Goal: Transaction & Acquisition: Purchase product/service

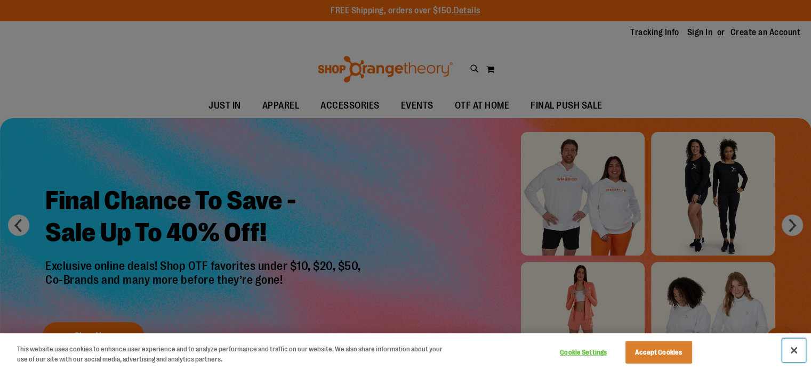
click at [793, 352] on button "Close" at bounding box center [793, 350] width 23 height 23
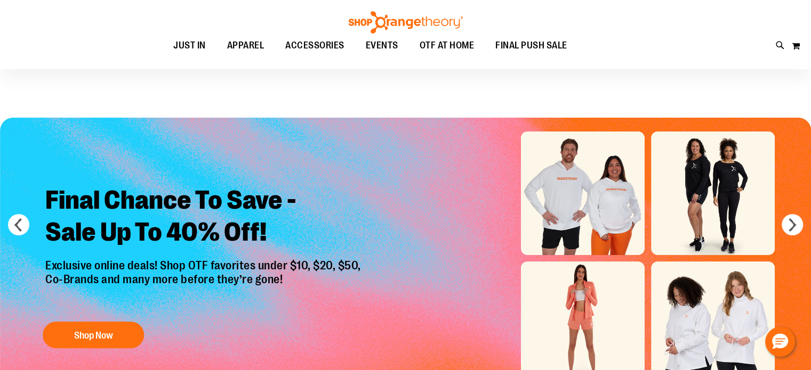
scroll to position [53, 0]
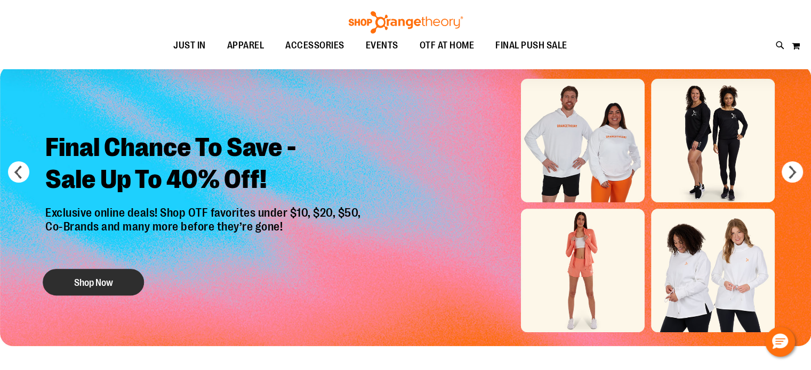
click at [86, 272] on button "Shop Now" at bounding box center [93, 282] width 101 height 27
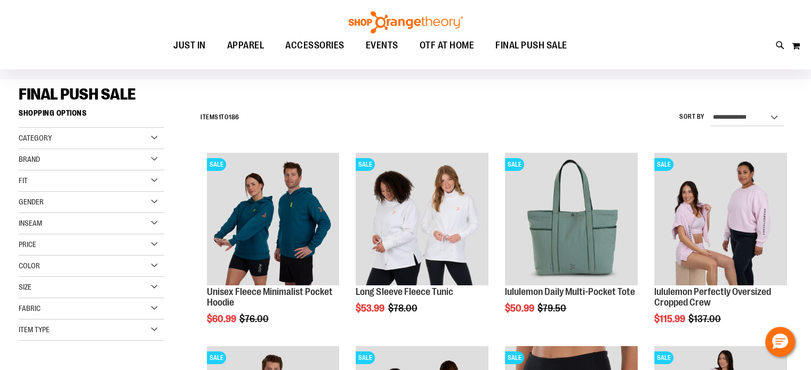
scroll to position [53, 0]
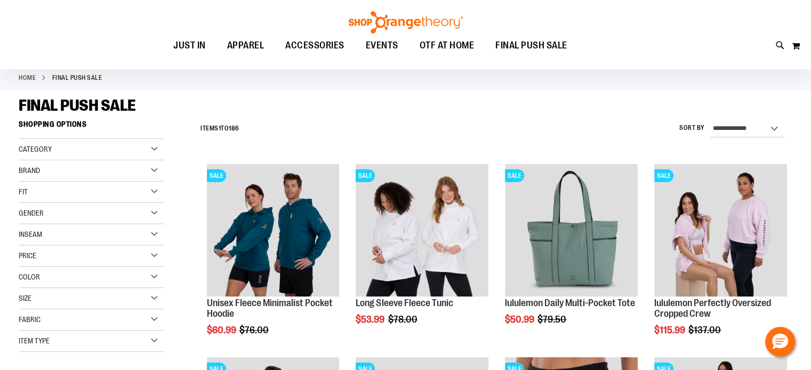
click at [144, 257] on div "Price" at bounding box center [91, 256] width 145 height 21
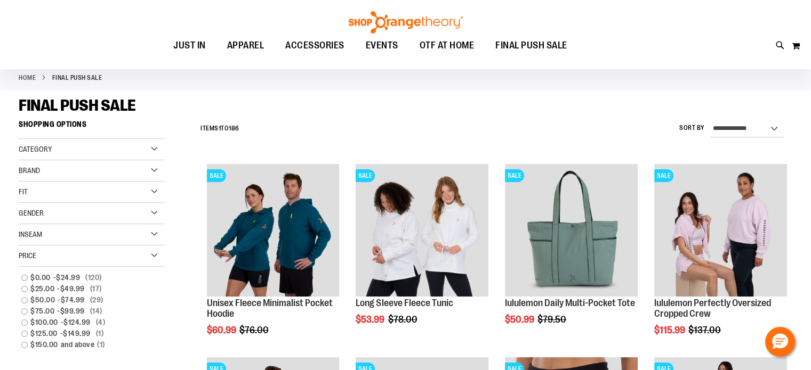
click at [144, 257] on div "Price" at bounding box center [91, 256] width 145 height 21
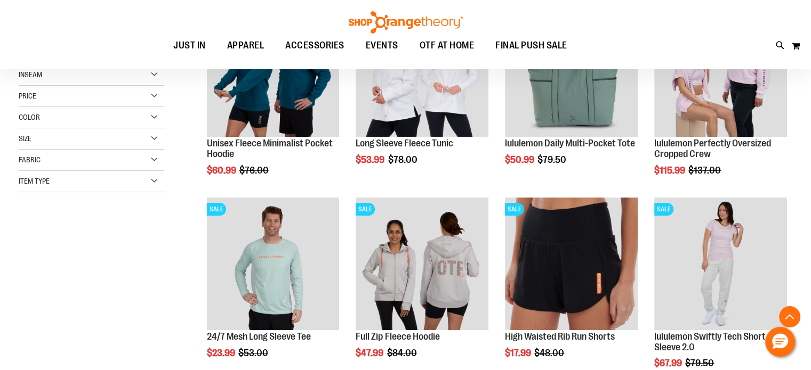
scroll to position [266, 0]
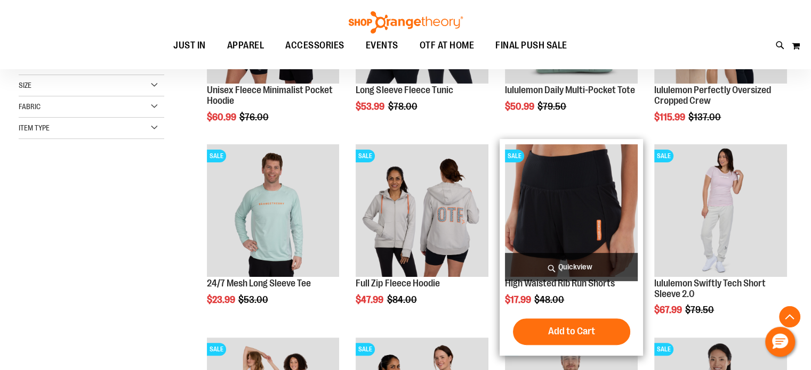
click at [566, 199] on img "product" at bounding box center [571, 210] width 133 height 133
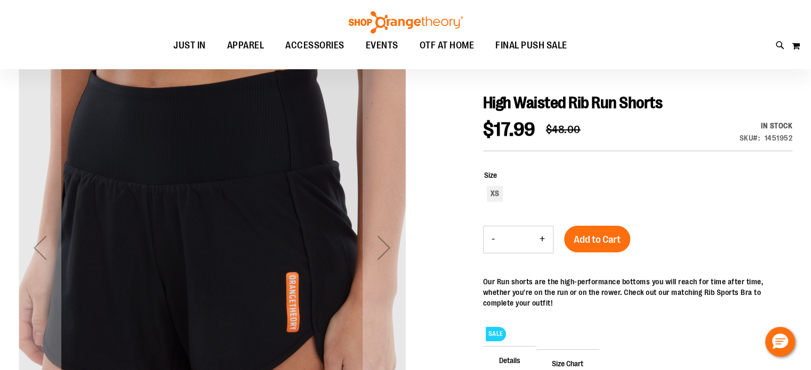
scroll to position [106, 0]
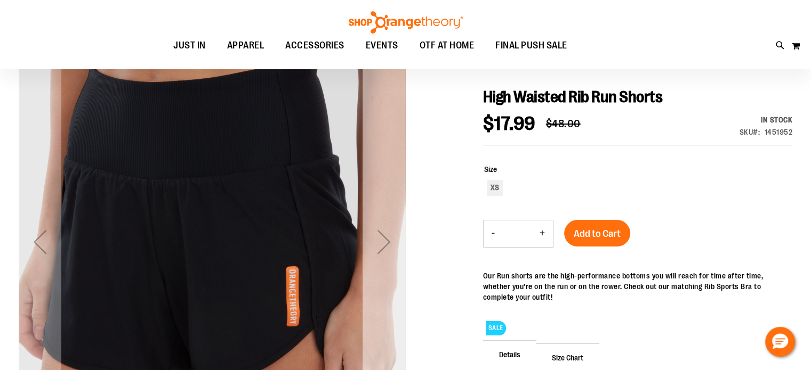
click at [379, 242] on div "Next" at bounding box center [383, 242] width 43 height 43
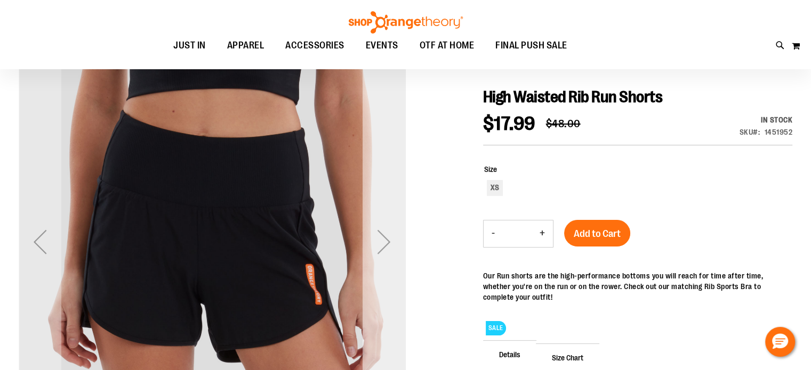
click at [379, 241] on div "Next" at bounding box center [383, 242] width 43 height 43
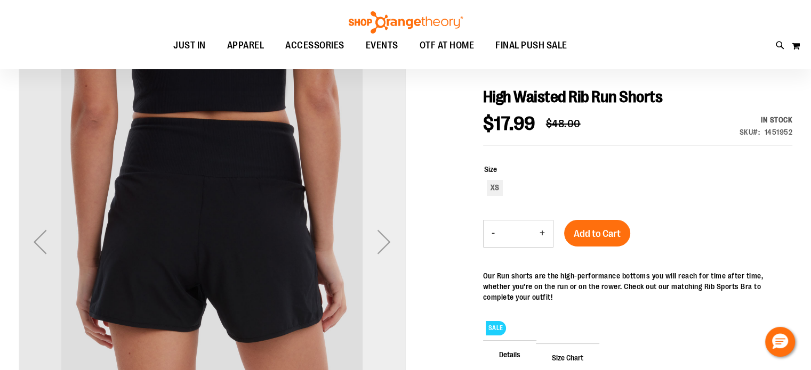
click at [379, 241] on div "Next" at bounding box center [383, 242] width 43 height 43
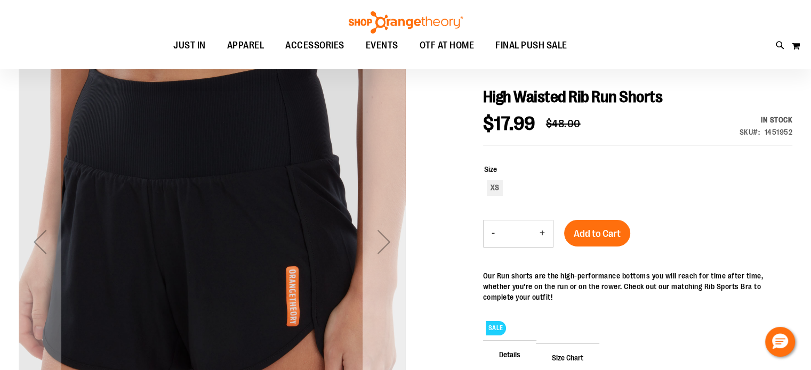
click at [379, 241] on div "Next" at bounding box center [383, 242] width 43 height 43
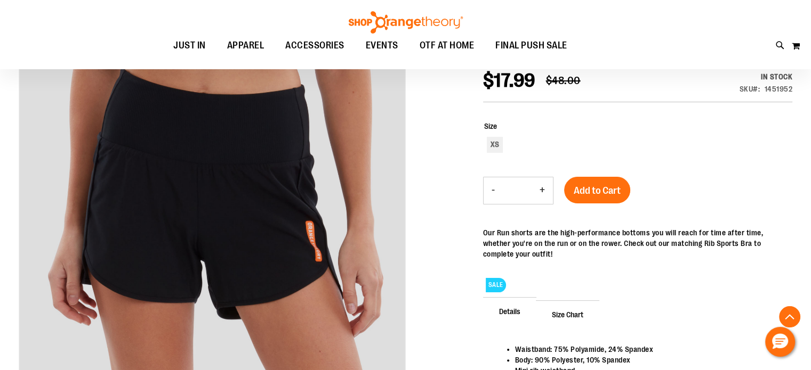
scroll to position [213, 0]
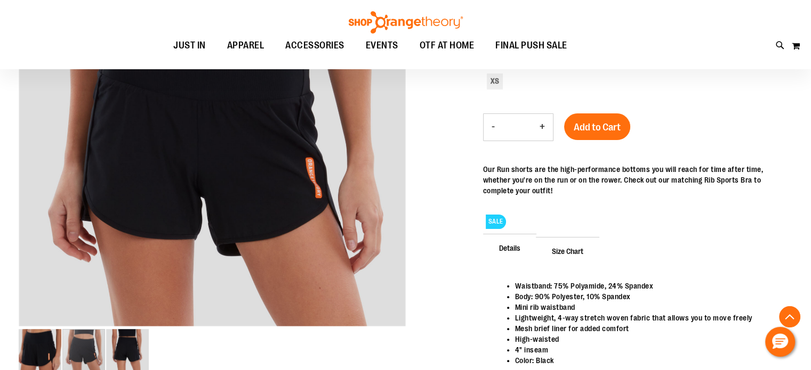
click at [555, 249] on span "Size Chart" at bounding box center [567, 251] width 63 height 28
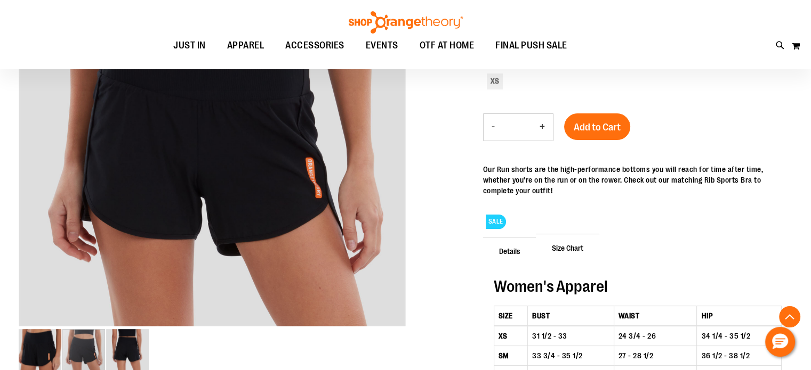
scroll to position [106, 0]
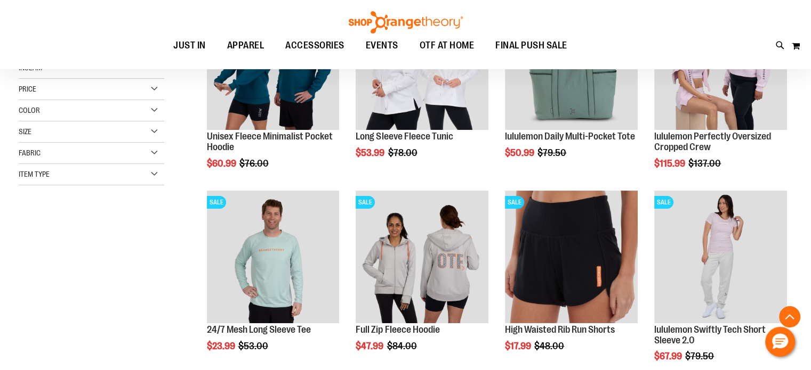
scroll to position [66, 0]
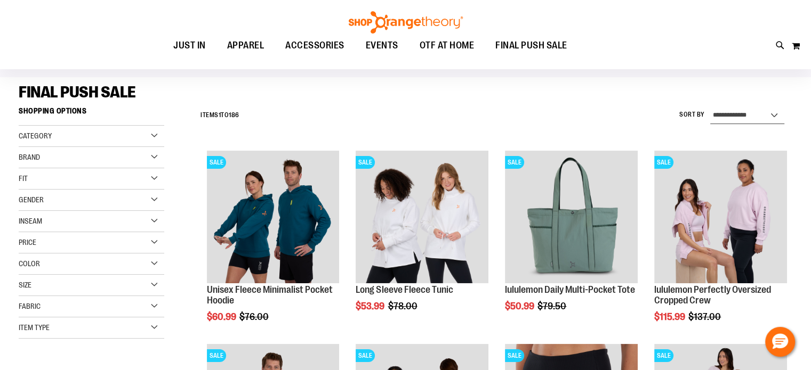
click at [749, 111] on select "**********" at bounding box center [747, 115] width 74 height 17
select select "*********"
click at [710, 107] on select "**********" at bounding box center [747, 115] width 74 height 17
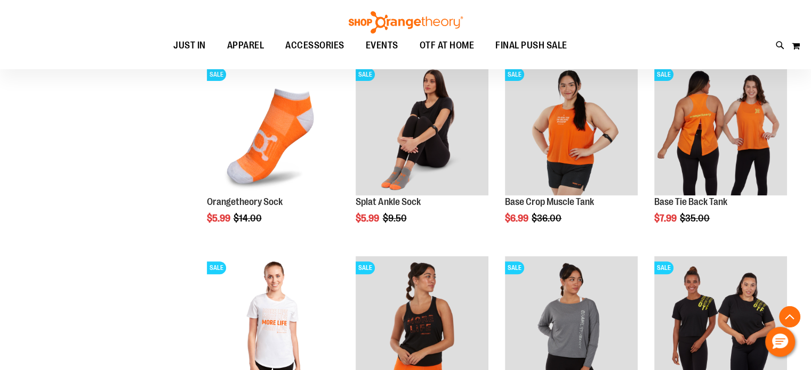
scroll to position [366, 0]
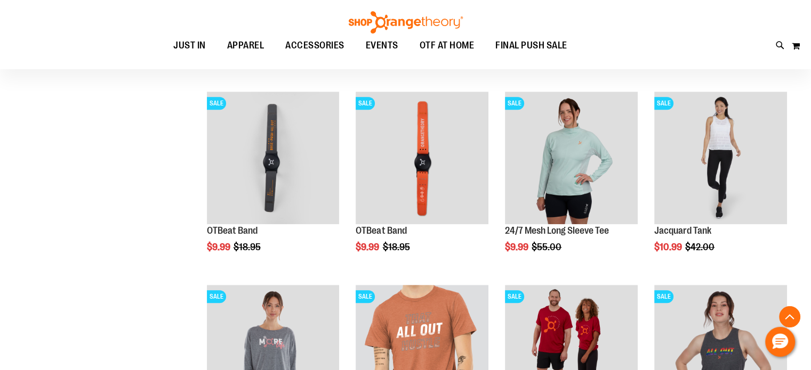
scroll to position [1005, 0]
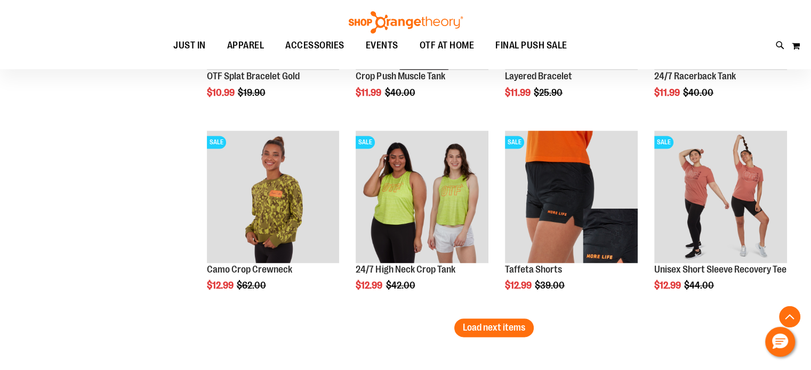
scroll to position [1698, 0]
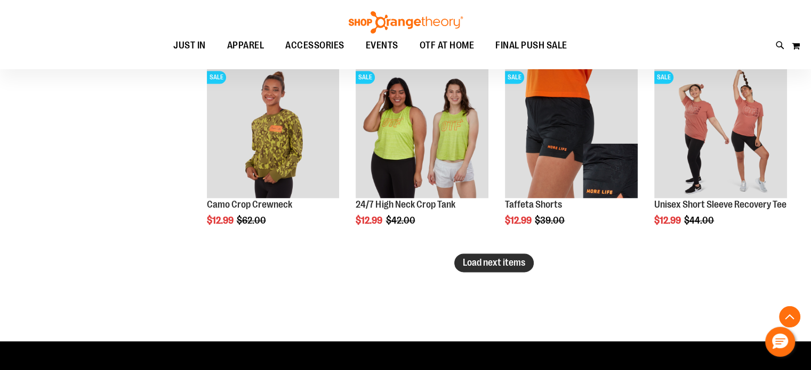
click at [472, 260] on span "Load next items" at bounding box center [494, 262] width 62 height 11
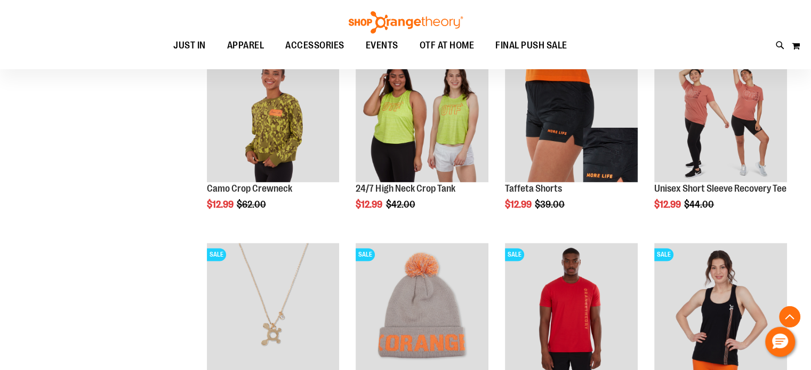
scroll to position [1698, 0]
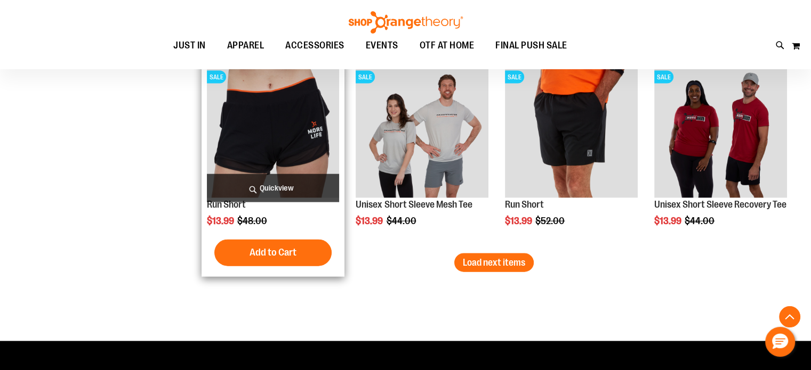
scroll to position [2284, 0]
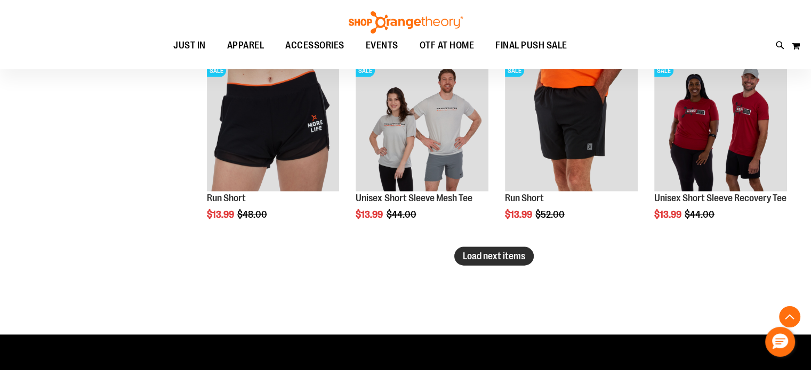
click at [503, 258] on span "Load next items" at bounding box center [494, 256] width 62 height 11
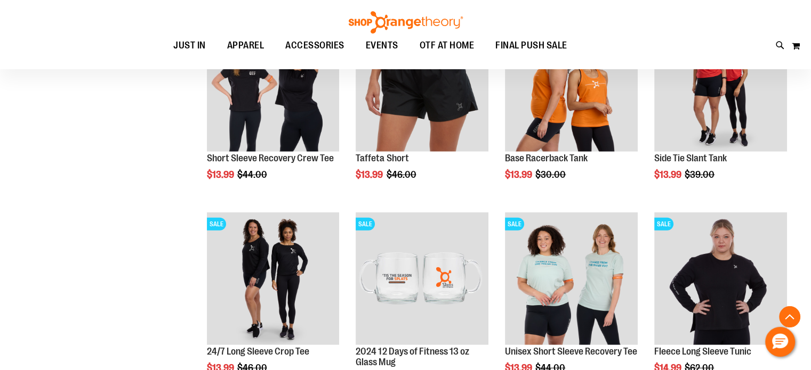
scroll to position [2817, 0]
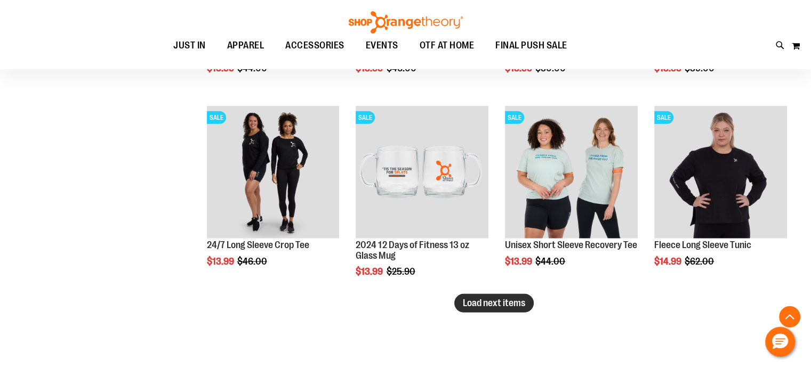
click at [473, 304] on span "Load next items" at bounding box center [494, 303] width 62 height 11
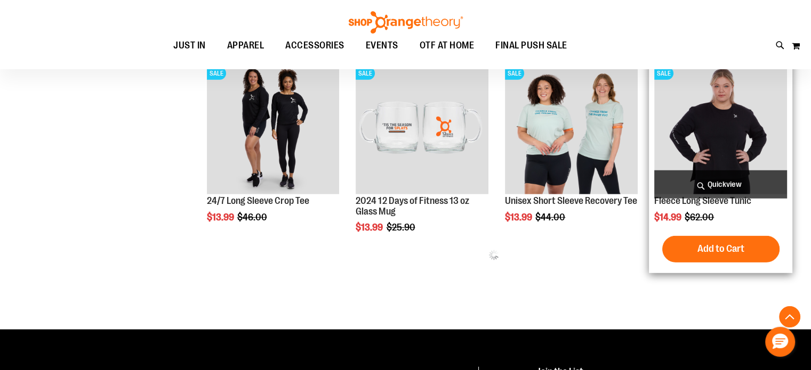
scroll to position [2764, 0]
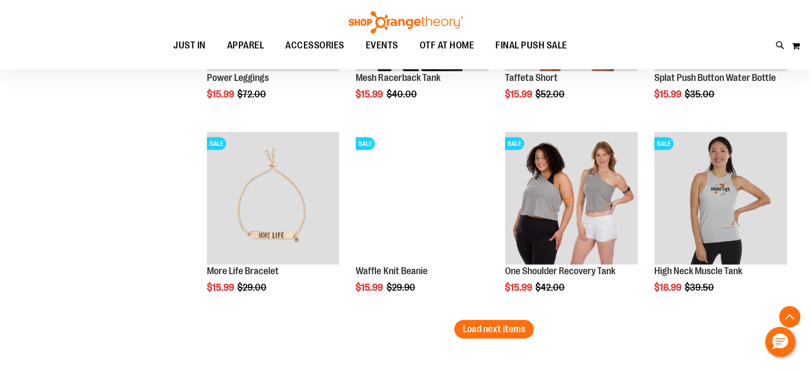
scroll to position [3403, 0]
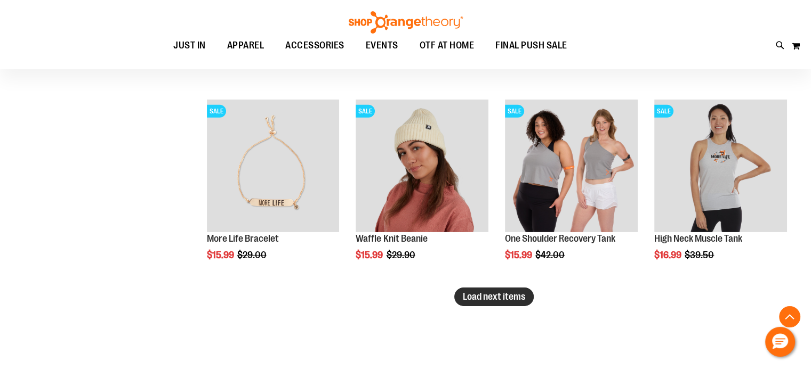
click at [460, 295] on button "Load next items" at bounding box center [493, 297] width 79 height 19
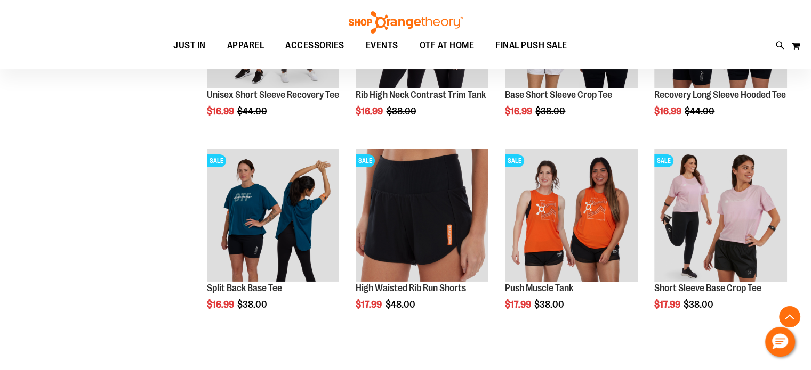
scroll to position [3936, 0]
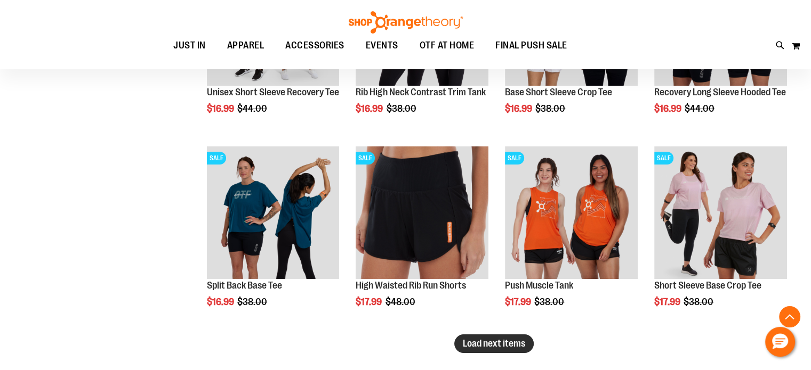
click at [517, 343] on span "Load next items" at bounding box center [494, 343] width 62 height 11
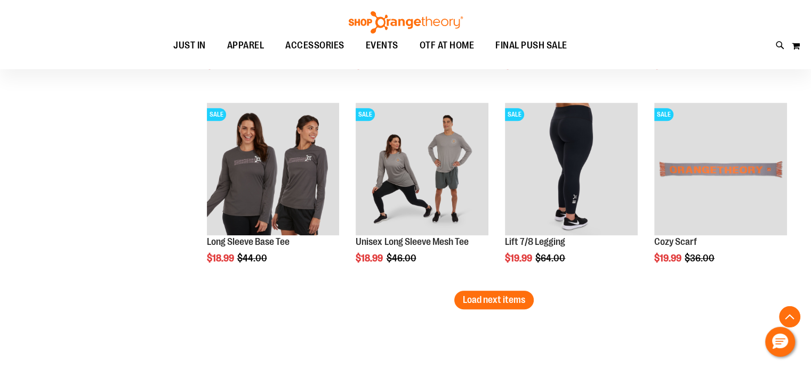
scroll to position [4575, 0]
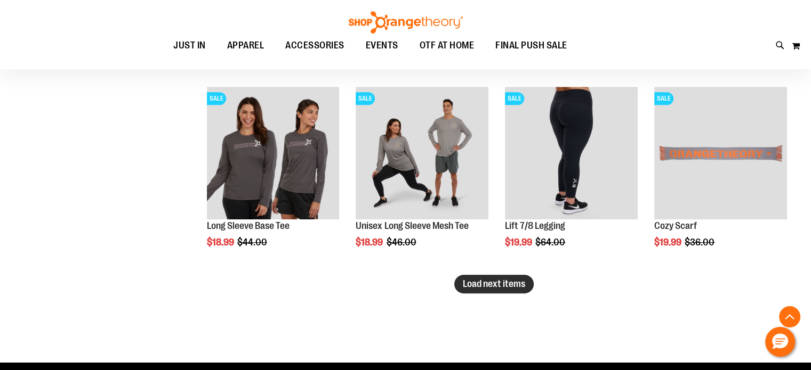
click at [496, 285] on span "Load next items" at bounding box center [494, 284] width 62 height 11
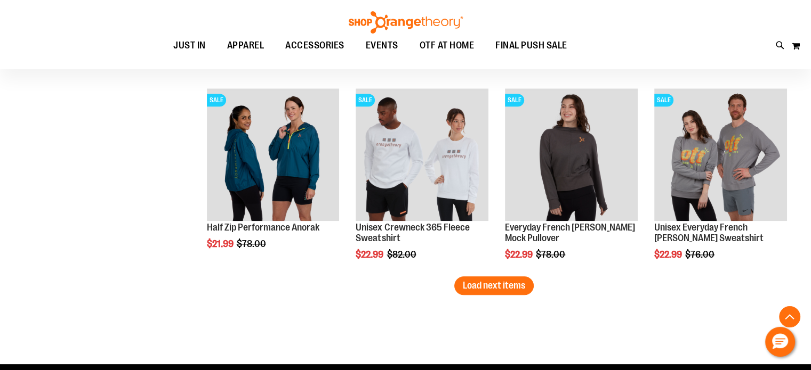
scroll to position [5161, 0]
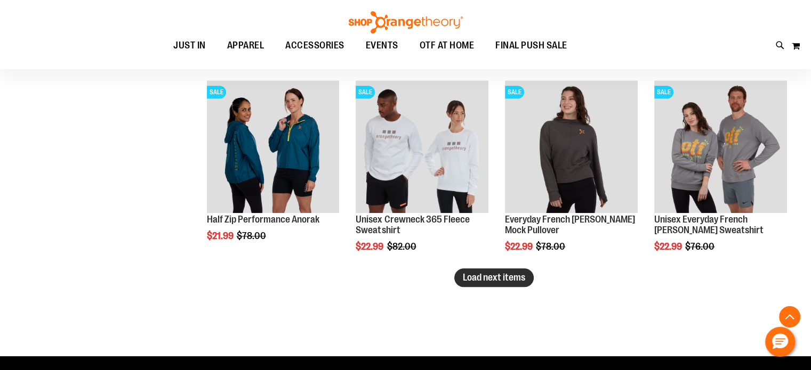
click at [492, 277] on span "Load next items" at bounding box center [494, 277] width 62 height 11
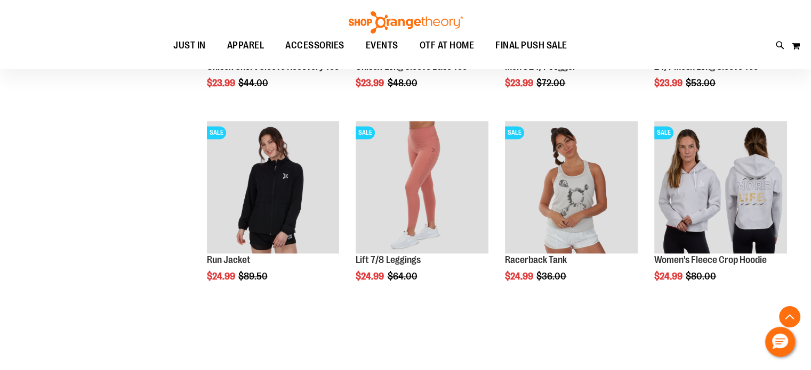
scroll to position [5748, 0]
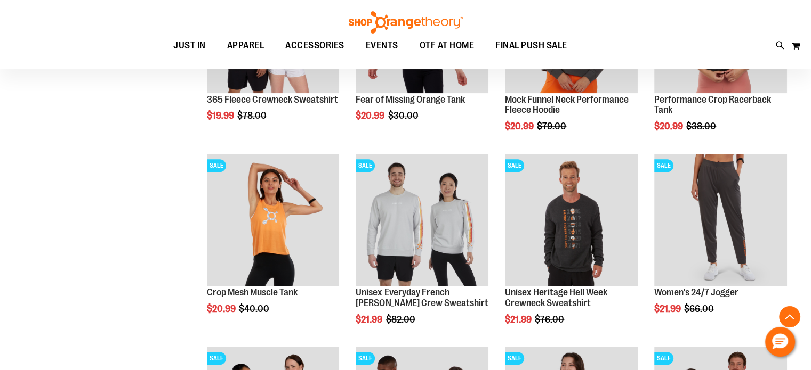
scroll to position [4469, 0]
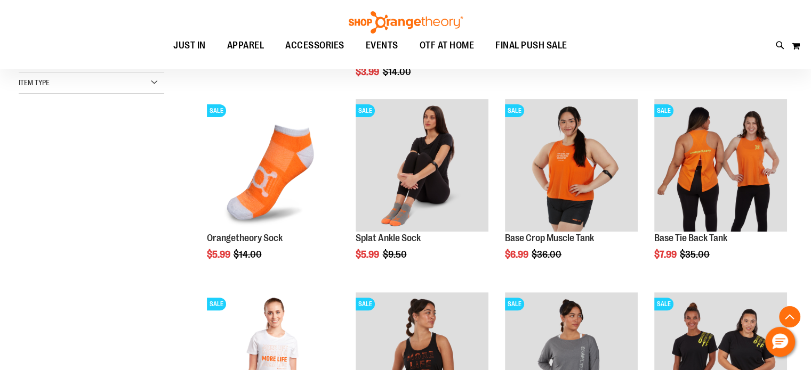
scroll to position [227, 0]
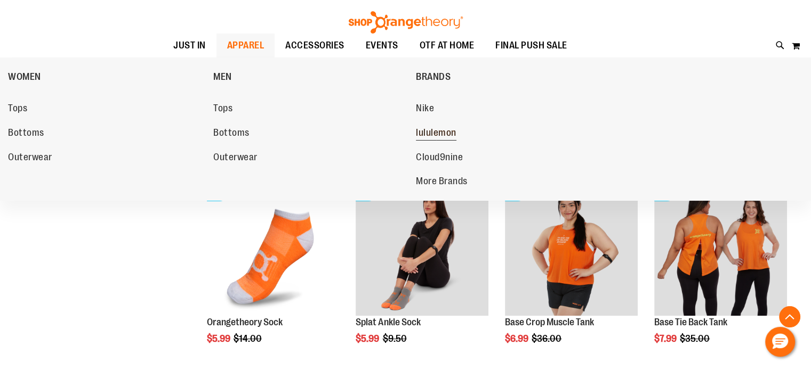
click at [431, 134] on span "lululemon" at bounding box center [436, 133] width 40 height 13
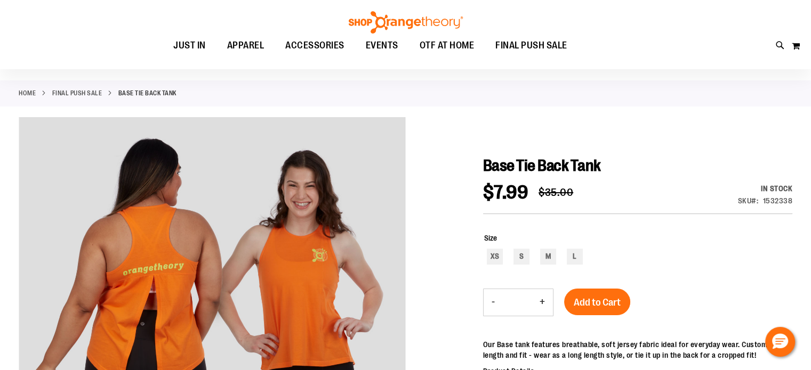
scroll to position [106, 0]
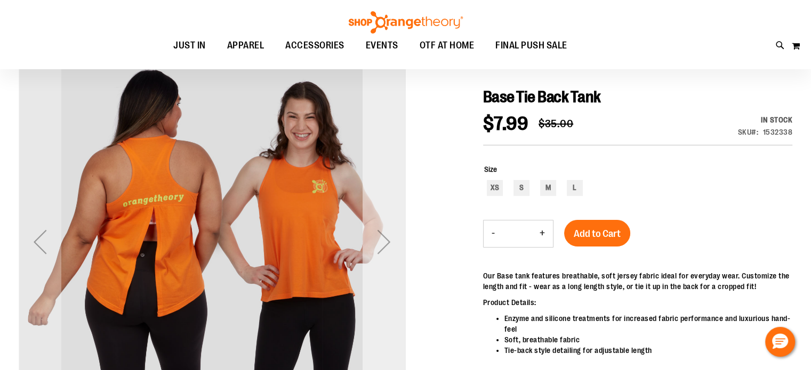
click at [382, 233] on div "Next" at bounding box center [383, 242] width 43 height 43
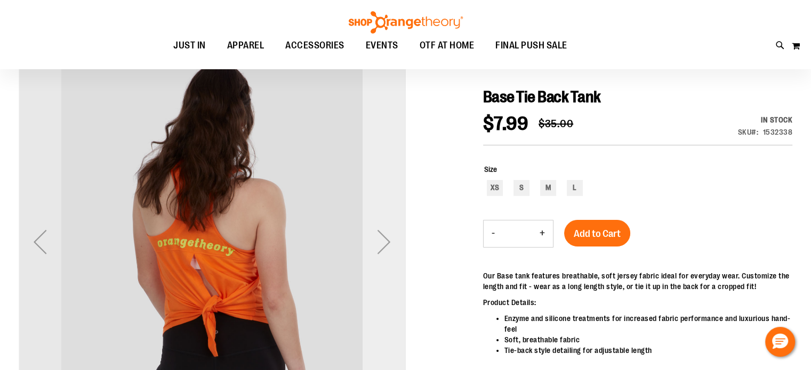
click at [378, 237] on div "Next" at bounding box center [383, 242] width 43 height 43
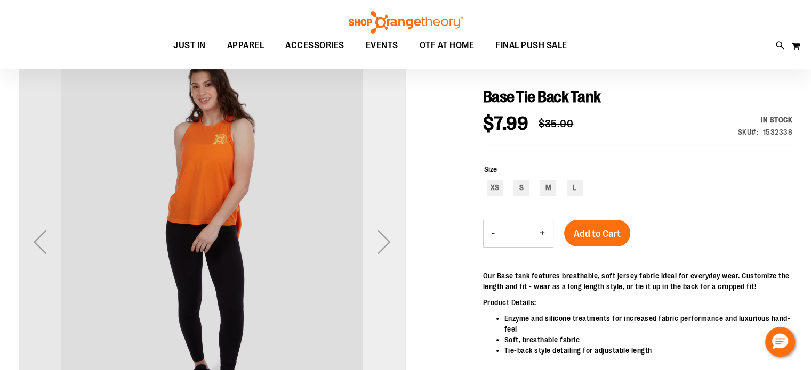
click at [378, 237] on div "Next" at bounding box center [383, 242] width 43 height 43
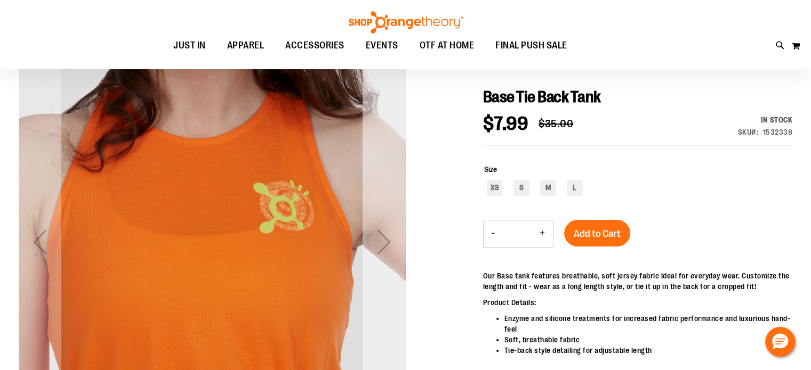
click at [378, 237] on div "Next" at bounding box center [383, 242] width 43 height 43
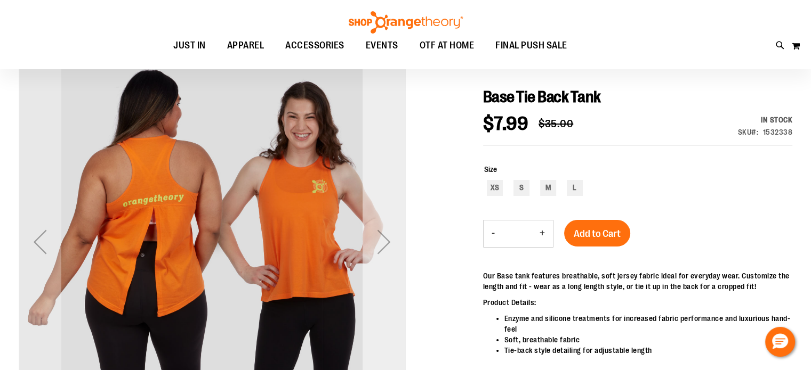
click at [375, 237] on div "Next" at bounding box center [383, 242] width 43 height 43
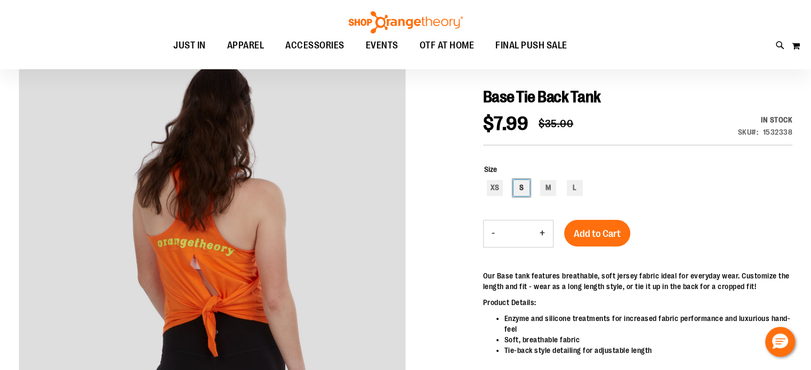
click at [522, 185] on div "S" at bounding box center [521, 188] width 16 height 16
type input "***"
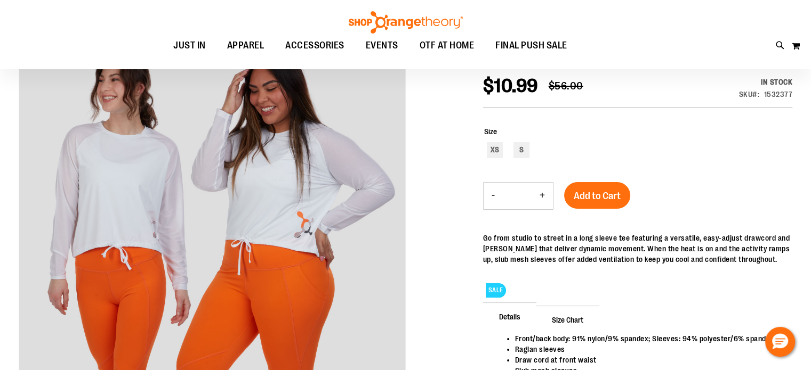
scroll to position [52, 0]
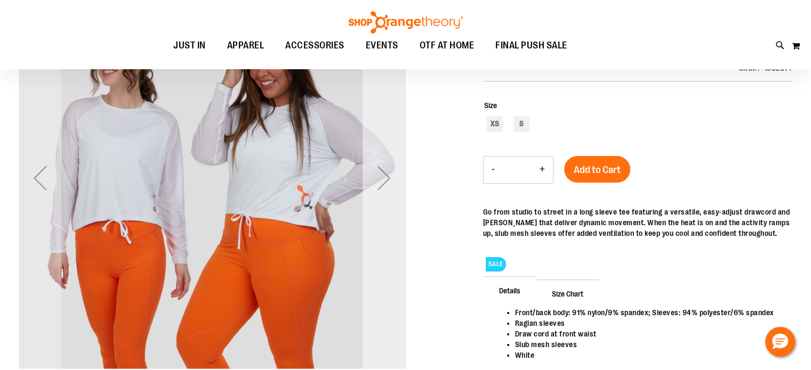
click at [387, 182] on div "Next" at bounding box center [383, 178] width 43 height 43
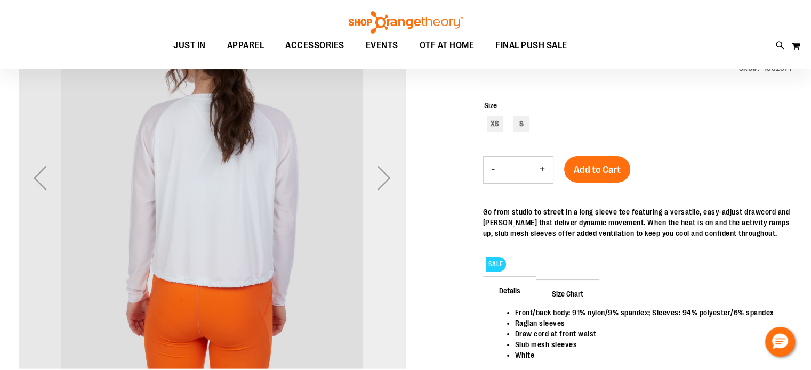
click at [387, 182] on div "Next" at bounding box center [383, 178] width 43 height 43
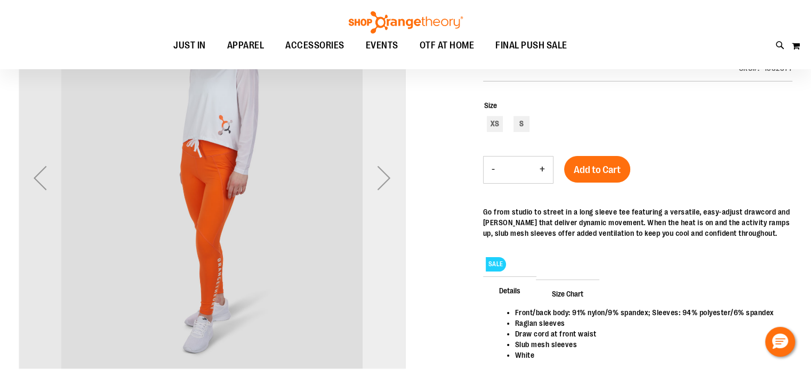
click at [387, 182] on div "Next" at bounding box center [383, 178] width 43 height 43
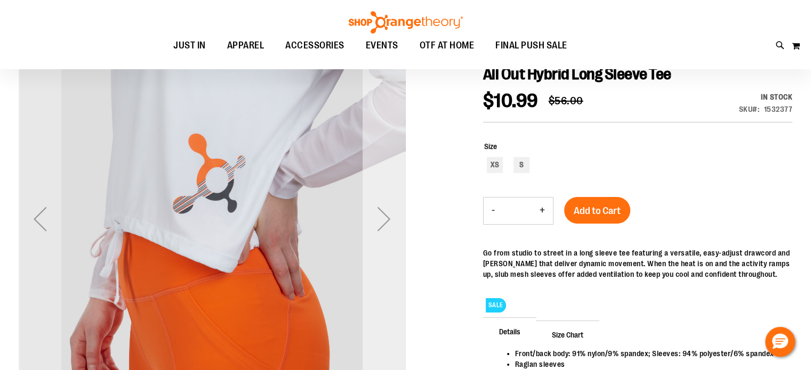
scroll to position [0, 0]
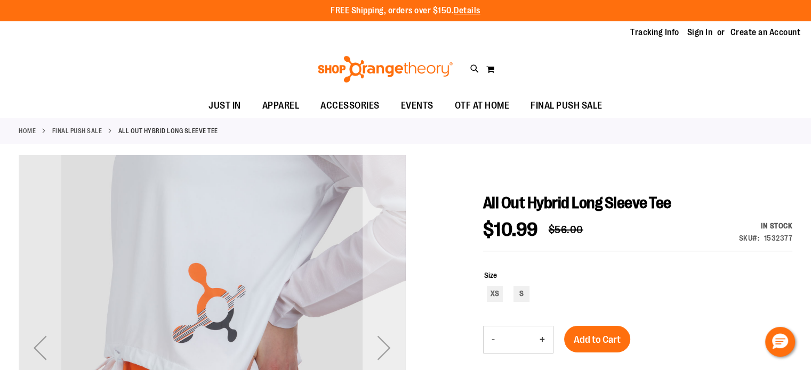
click at [392, 309] on div "Next" at bounding box center [383, 348] width 43 height 386
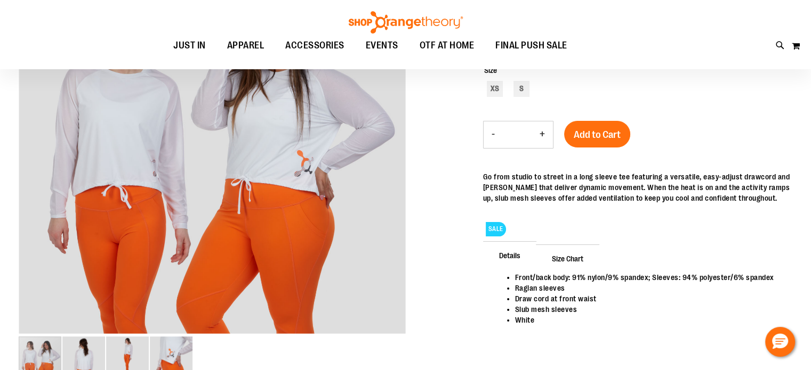
scroll to position [106, 0]
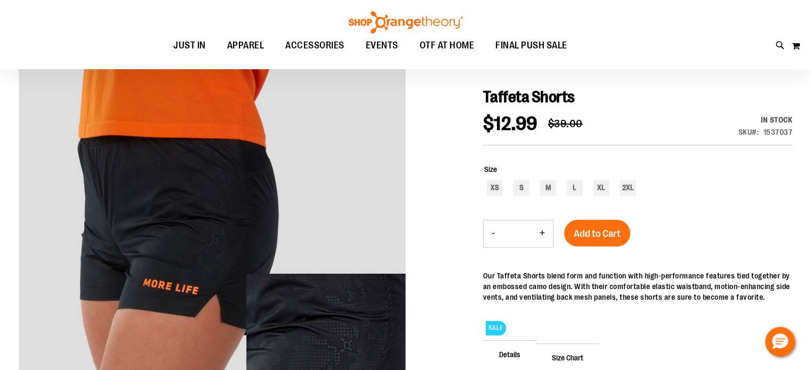
scroll to position [159, 0]
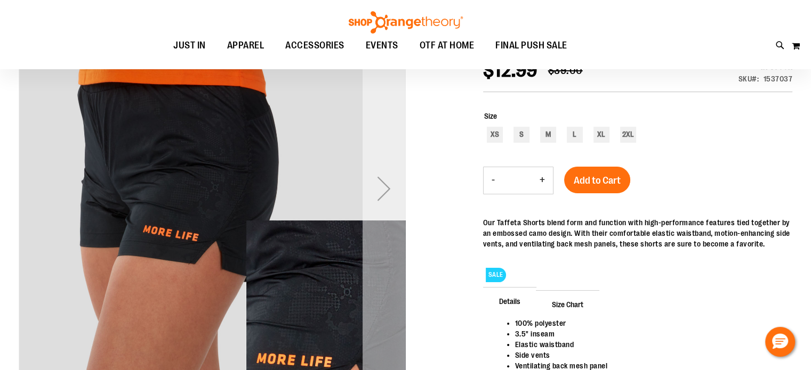
click at [388, 198] on div "Next" at bounding box center [383, 188] width 43 height 43
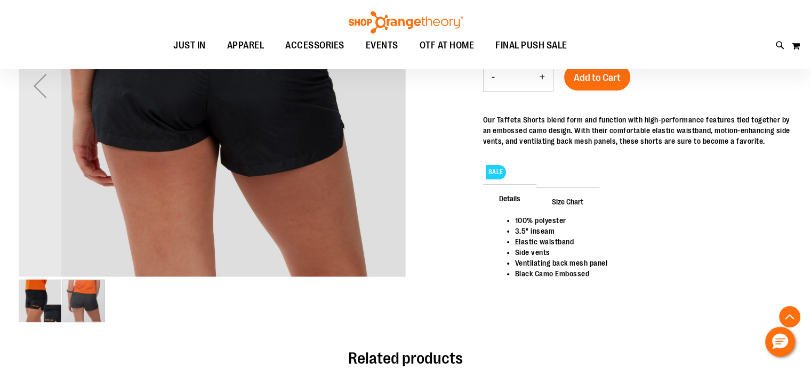
scroll to position [266, 0]
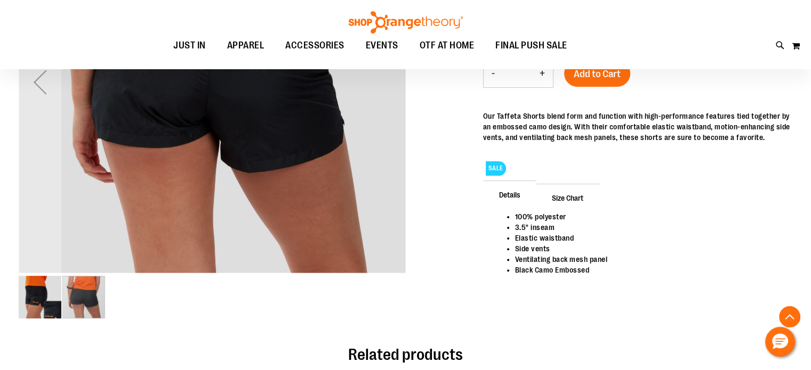
click at [50, 304] on img "image 1 of 2" at bounding box center [40, 297] width 43 height 43
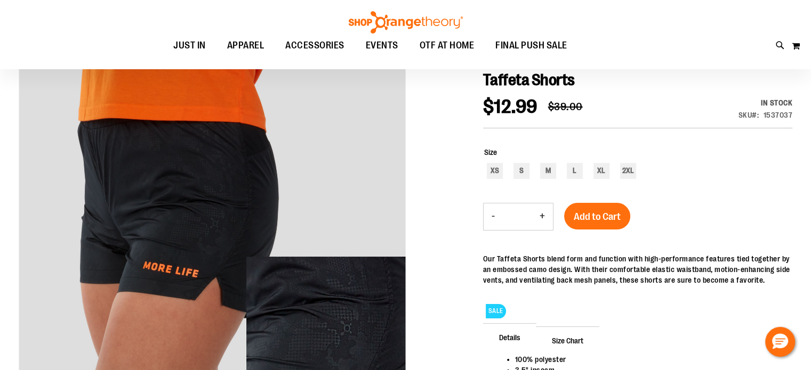
scroll to position [106, 0]
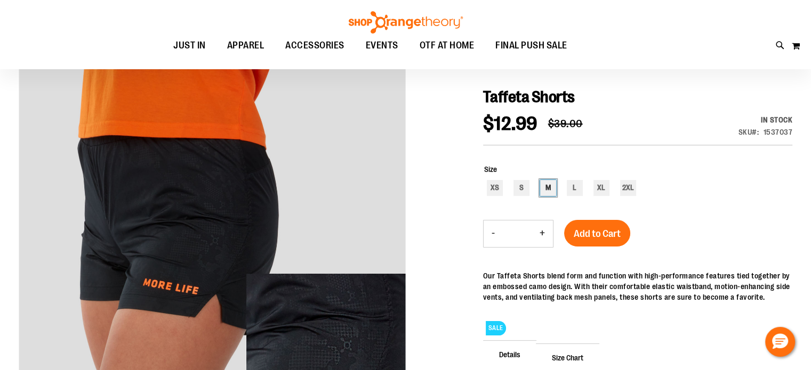
click at [547, 186] on div "M" at bounding box center [548, 188] width 16 height 16
type input "***"
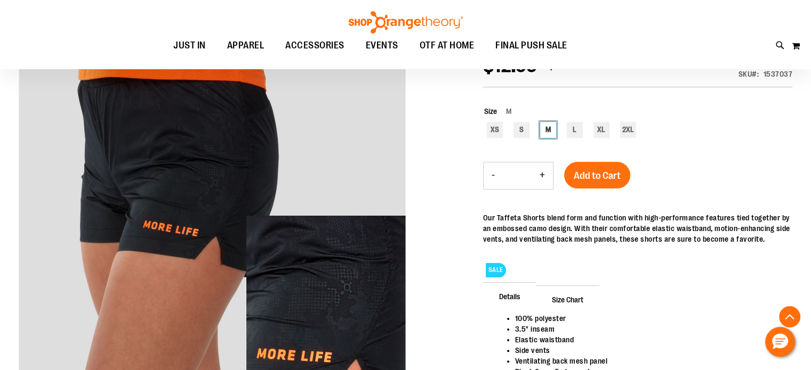
scroll to position [159, 0]
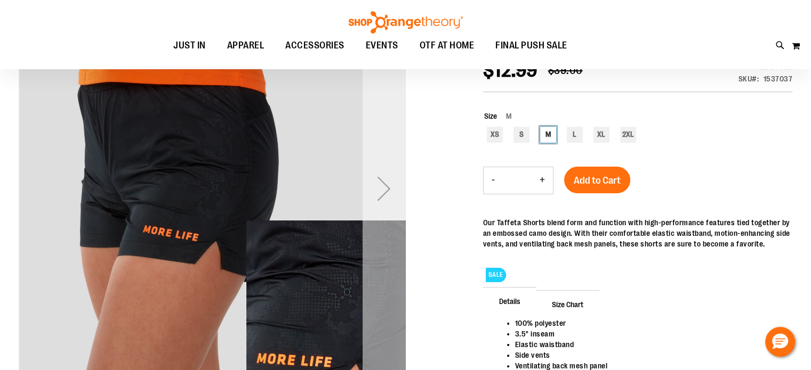
click at [382, 181] on div "Next" at bounding box center [383, 188] width 43 height 43
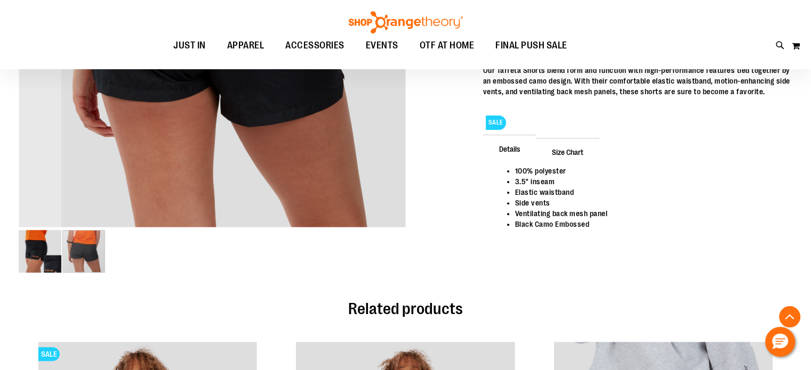
scroll to position [319, 0]
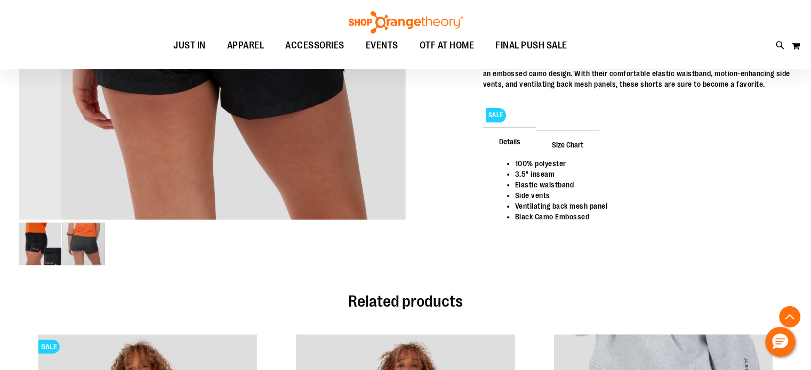
click at [43, 239] on img "image 1 of 2" at bounding box center [40, 244] width 43 height 43
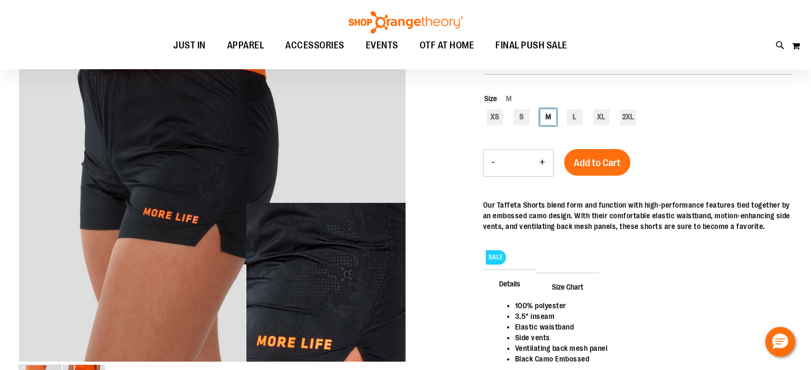
scroll to position [159, 0]
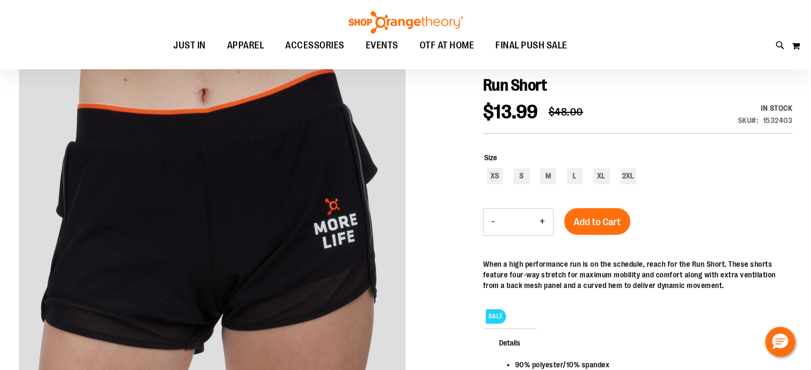
scroll to position [52, 0]
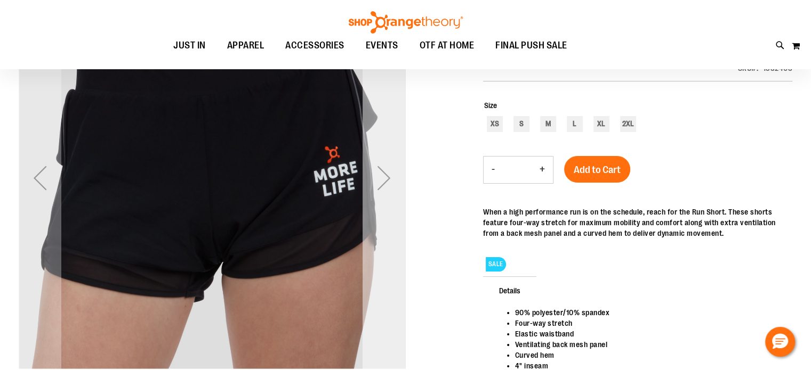
click at [389, 181] on div "Next" at bounding box center [383, 178] width 43 height 43
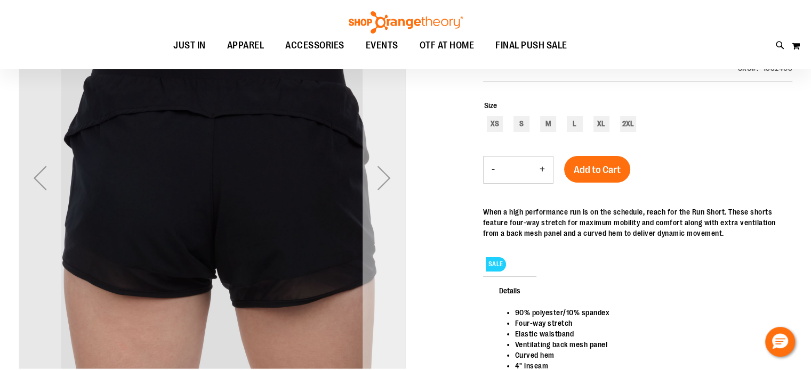
click at [388, 177] on div "Next" at bounding box center [383, 178] width 43 height 43
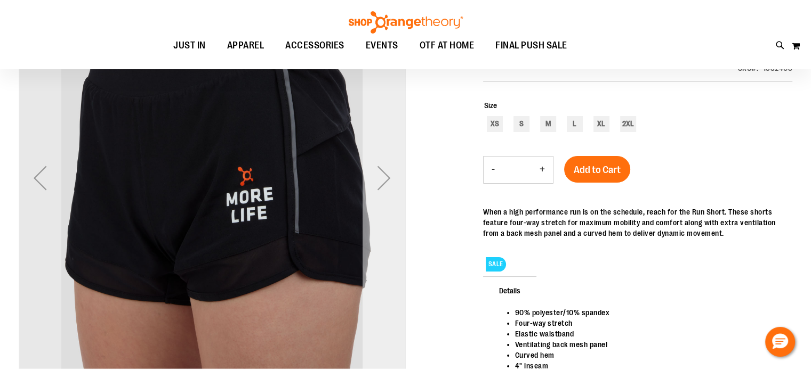
click at [388, 177] on div "Next" at bounding box center [383, 178] width 43 height 43
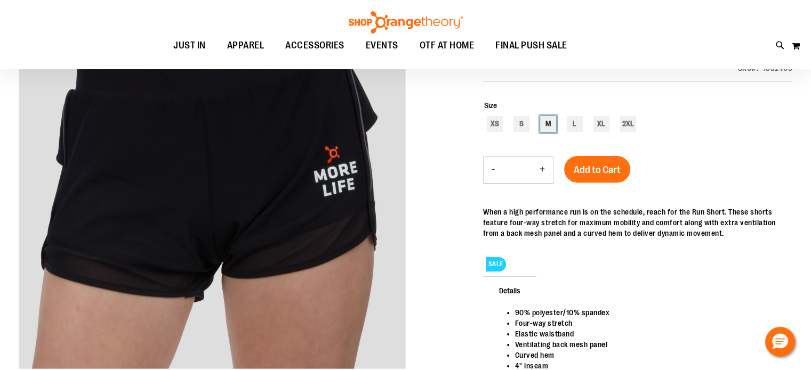
click at [542, 127] on div "M" at bounding box center [548, 124] width 16 height 16
type input "***"
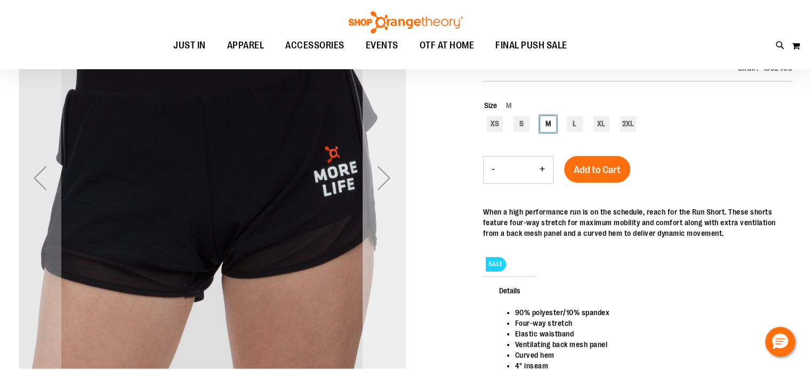
click at [382, 174] on div "Next" at bounding box center [383, 178] width 43 height 43
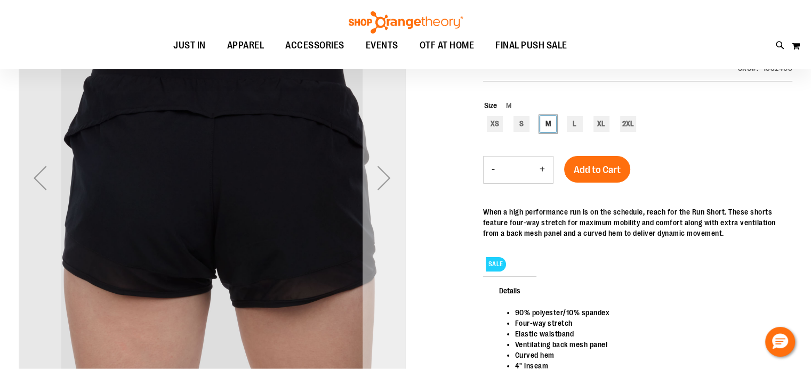
click at [382, 172] on div "Next" at bounding box center [383, 178] width 43 height 43
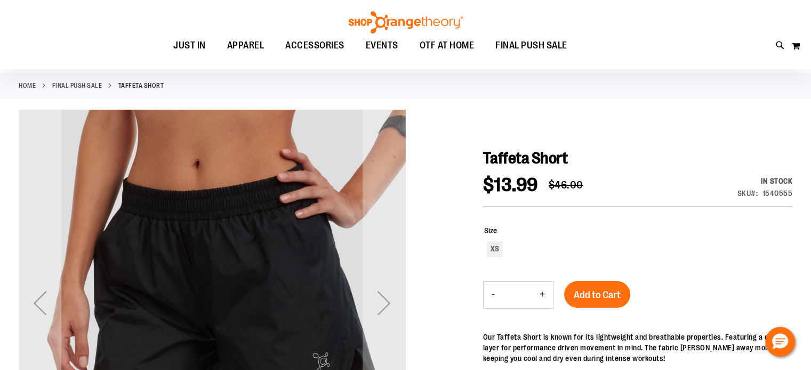
scroll to position [106, 0]
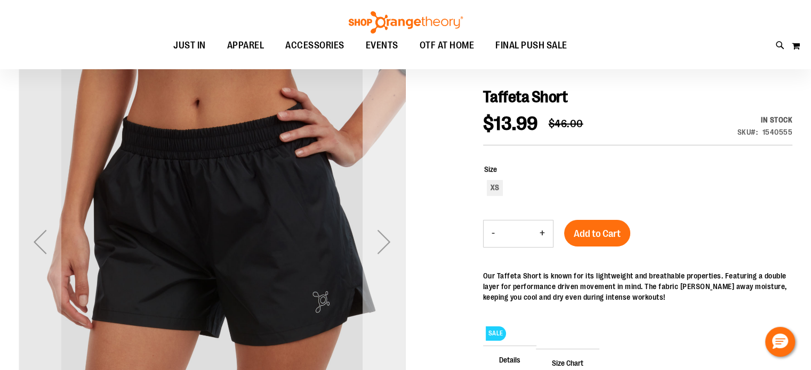
click at [374, 244] on div "Next" at bounding box center [383, 242] width 43 height 43
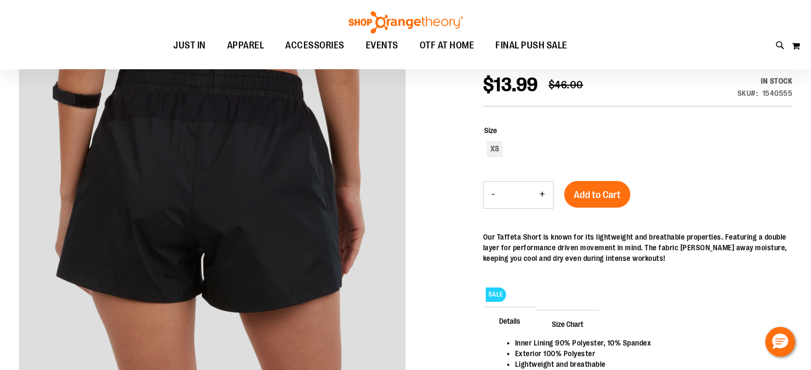
scroll to position [213, 0]
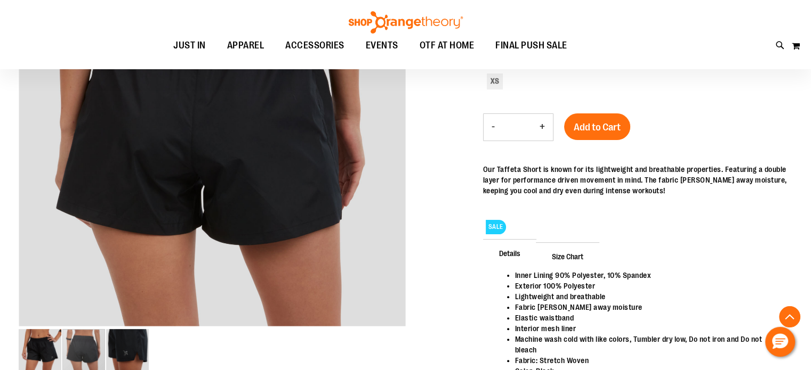
click at [571, 256] on span "Size Chart" at bounding box center [567, 256] width 63 height 28
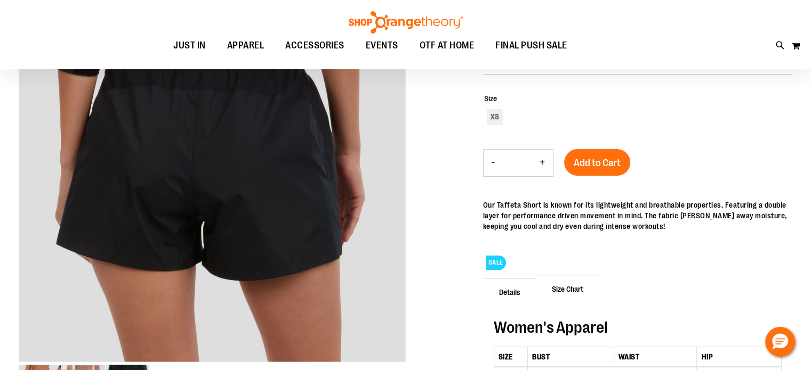
scroll to position [159, 0]
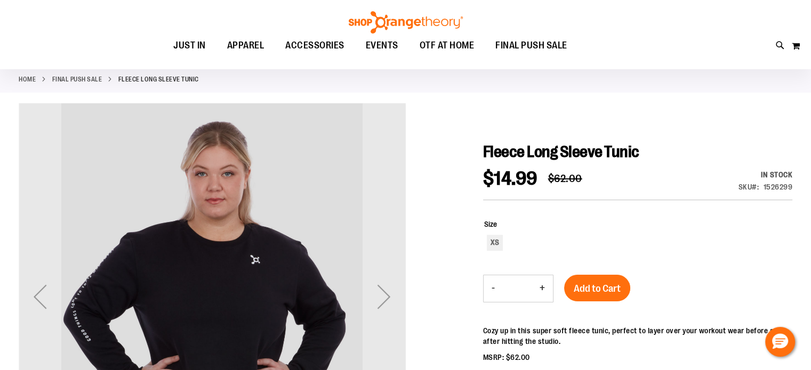
scroll to position [106, 0]
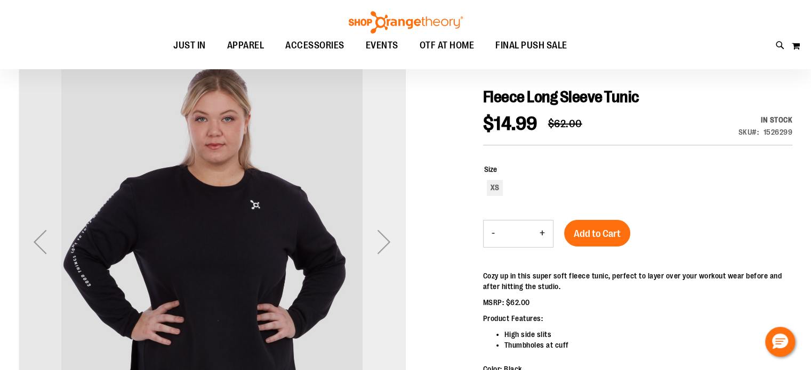
click at [389, 232] on div "Next" at bounding box center [383, 242] width 43 height 43
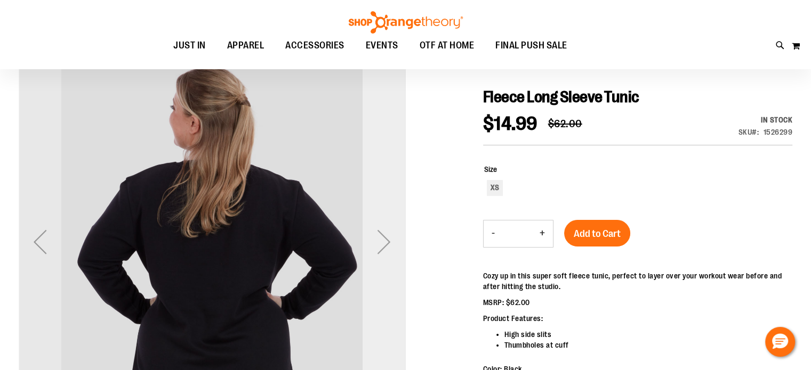
click at [387, 239] on div "Next" at bounding box center [383, 242] width 43 height 43
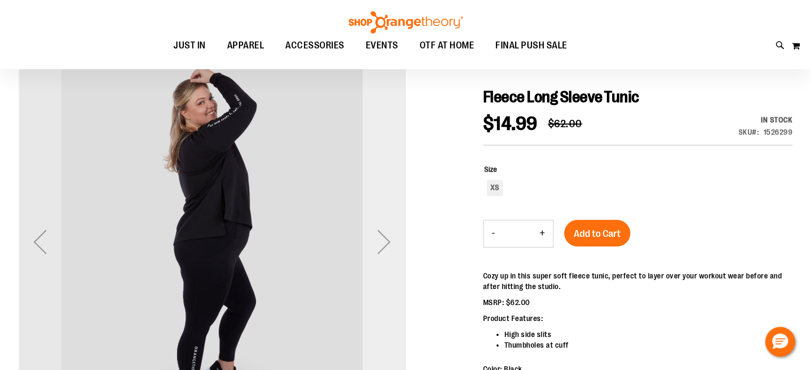
click at [387, 239] on div "Next" at bounding box center [383, 242] width 43 height 43
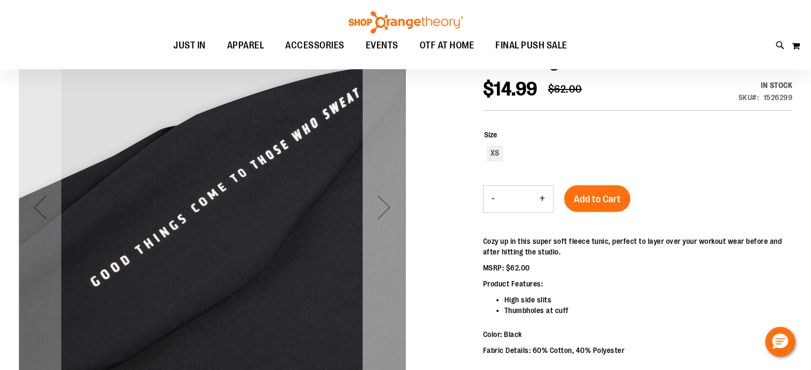
scroll to position [159, 0]
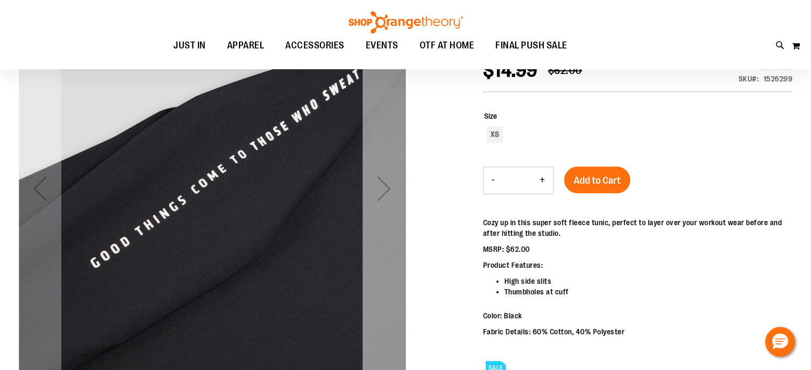
click at [393, 191] on div "Next" at bounding box center [383, 188] width 43 height 43
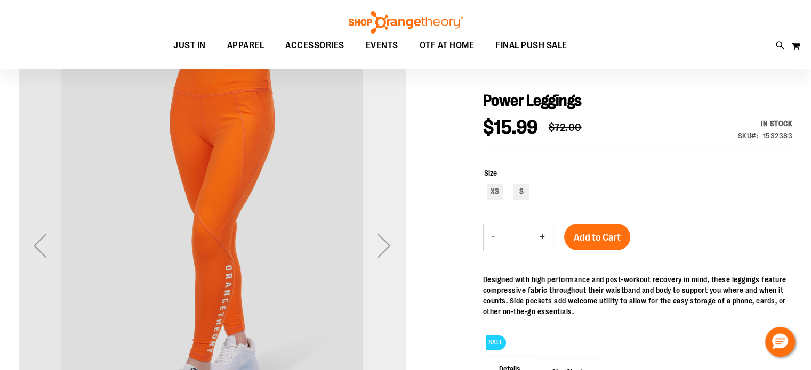
scroll to position [106, 0]
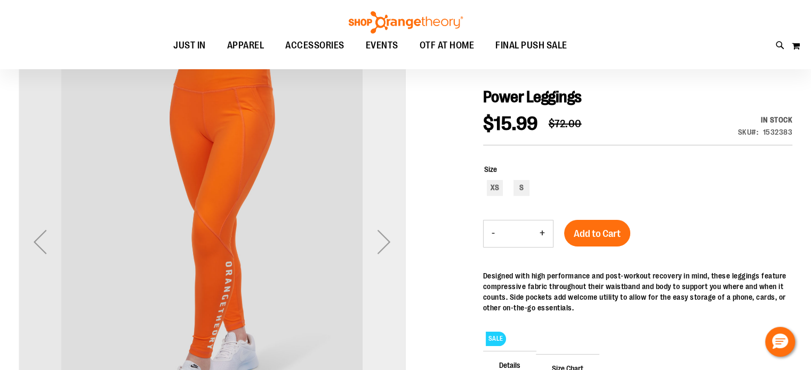
click at [378, 244] on div "Next" at bounding box center [383, 242] width 43 height 43
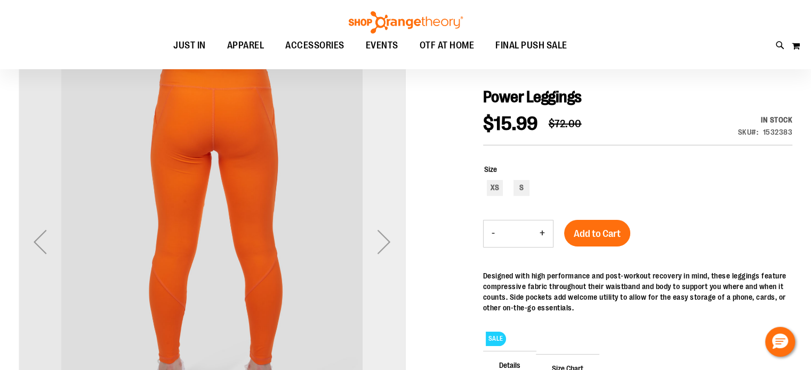
click at [378, 244] on div "Next" at bounding box center [383, 242] width 43 height 43
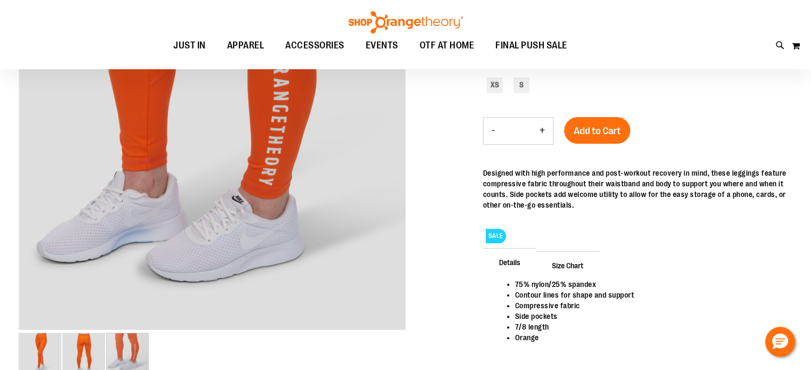
scroll to position [213, 0]
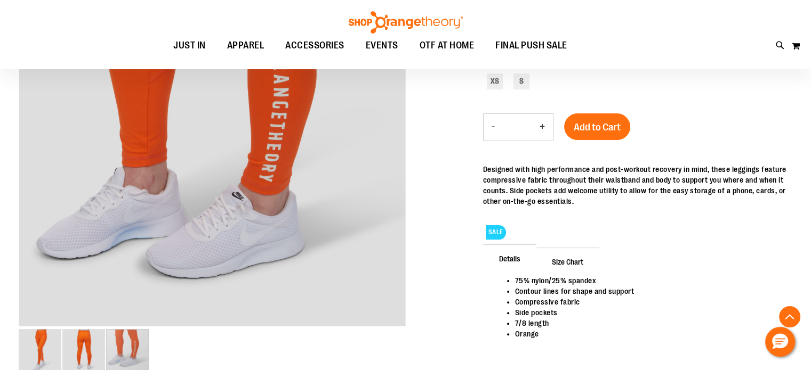
click at [577, 260] on span "Size Chart" at bounding box center [567, 262] width 63 height 28
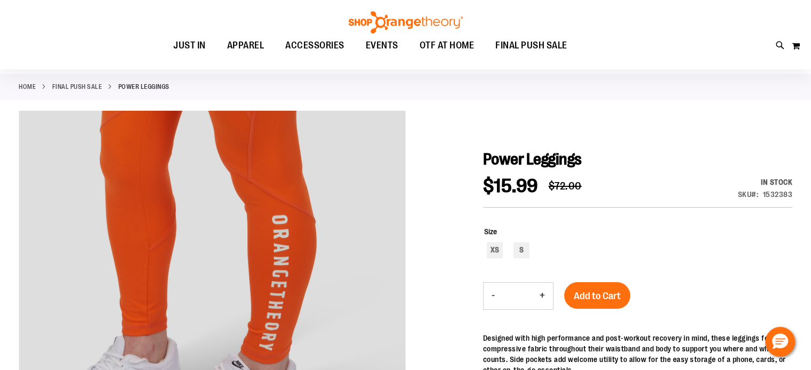
scroll to position [106, 0]
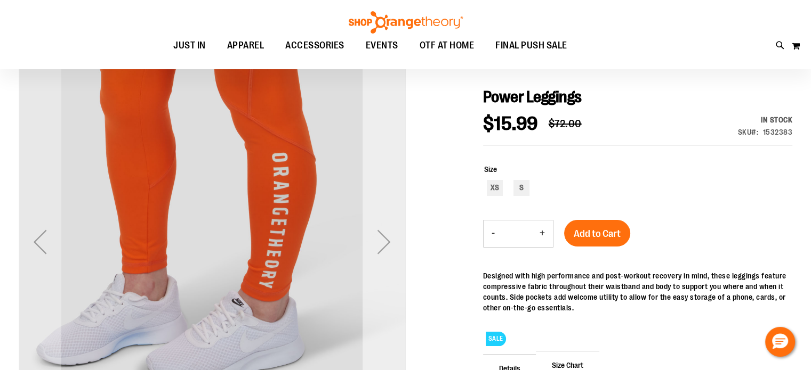
click at [379, 243] on div "Next" at bounding box center [383, 242] width 43 height 43
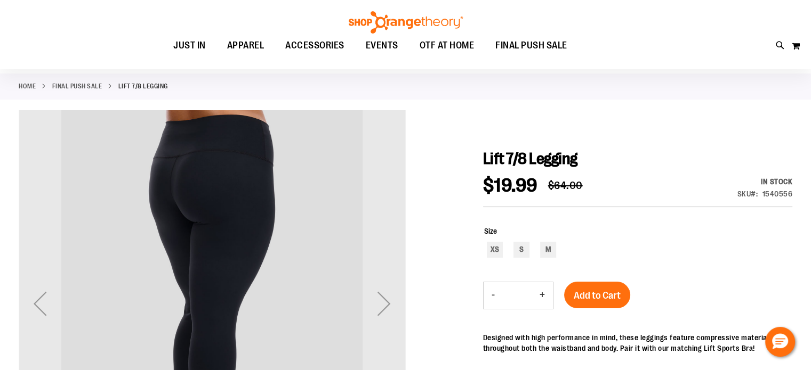
scroll to position [106, 0]
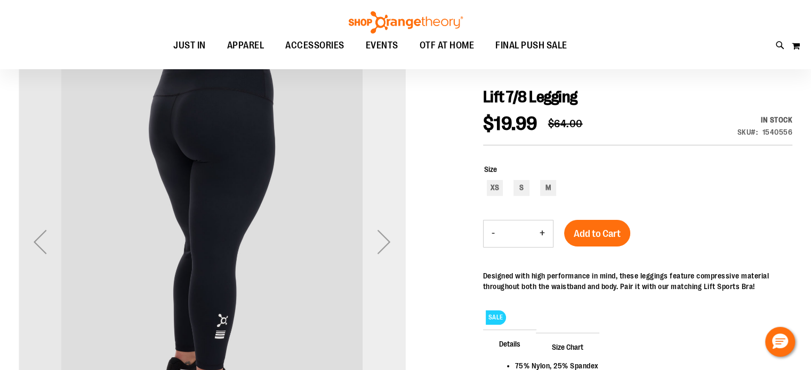
click at [383, 255] on div "Next" at bounding box center [383, 242] width 43 height 43
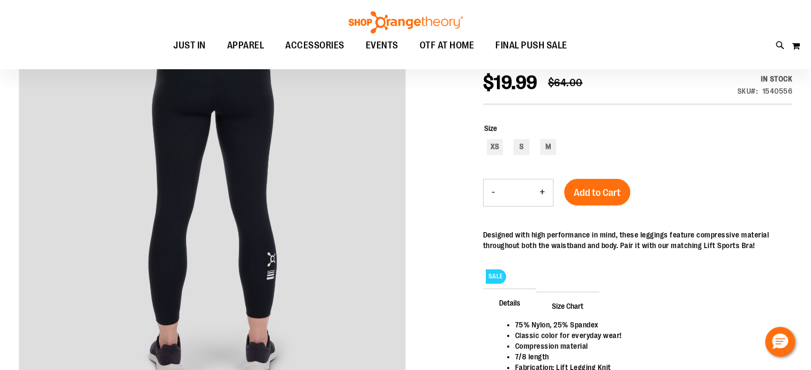
scroll to position [159, 0]
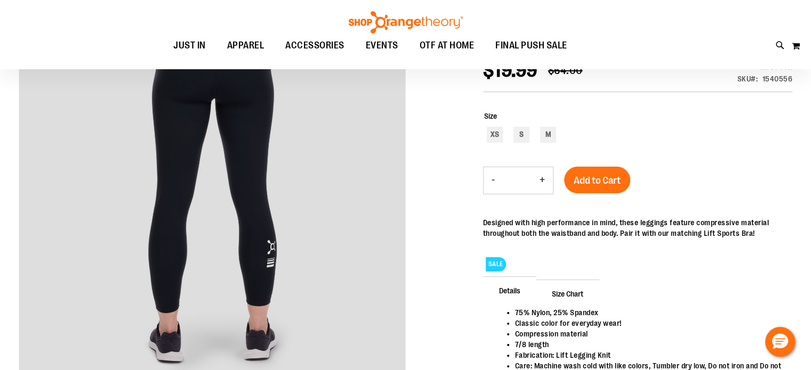
click at [567, 288] on span "Size Chart" at bounding box center [567, 294] width 63 height 28
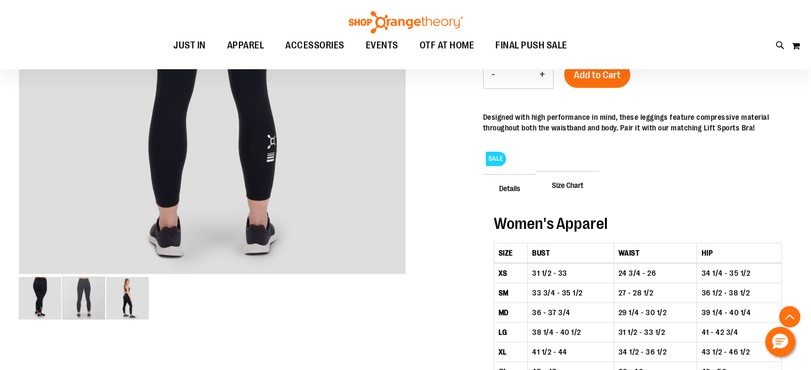
scroll to position [266, 0]
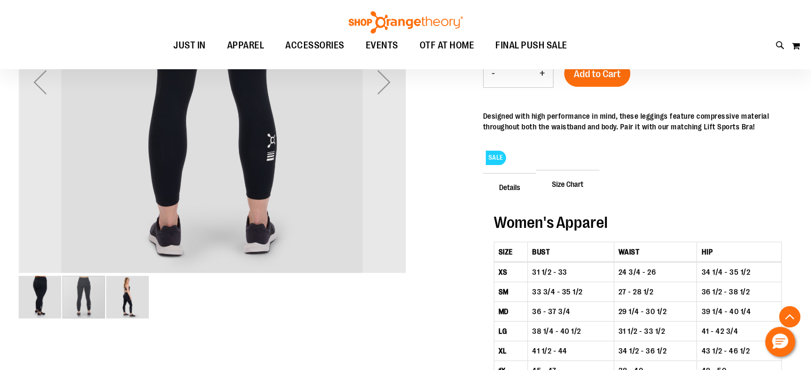
click at [121, 303] on img "image 3 of 3" at bounding box center [127, 297] width 43 height 43
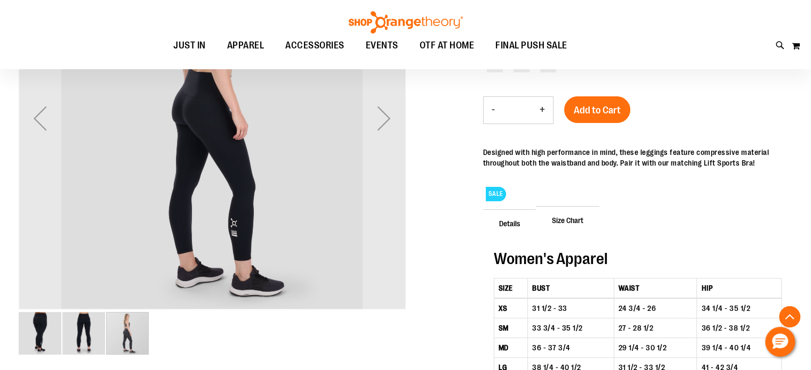
scroll to position [213, 0]
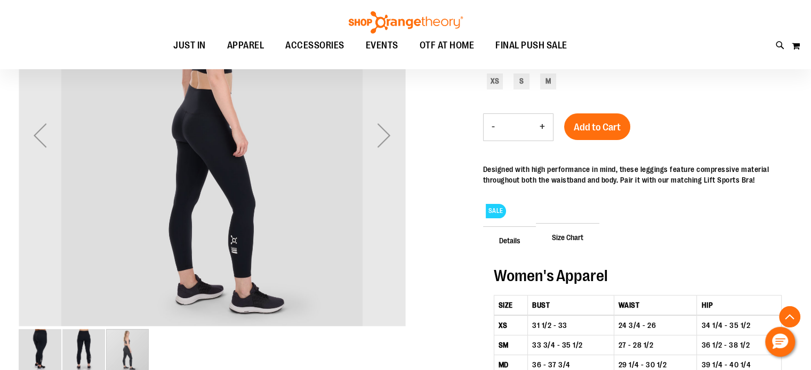
click at [38, 351] on img "image 1 of 3" at bounding box center [40, 350] width 43 height 43
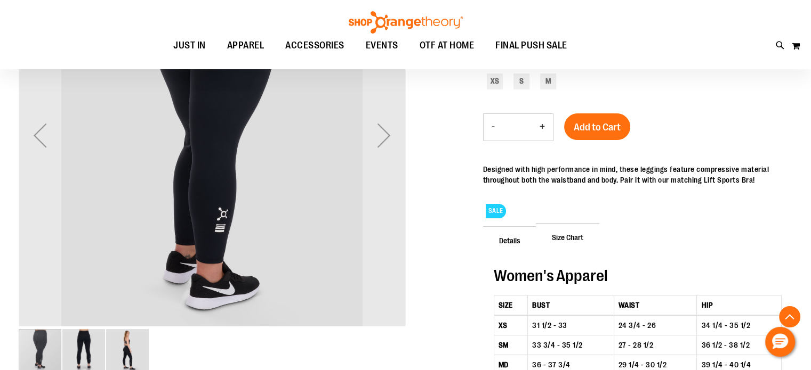
click at [104, 341] on img "image 2 of 3" at bounding box center [83, 350] width 43 height 43
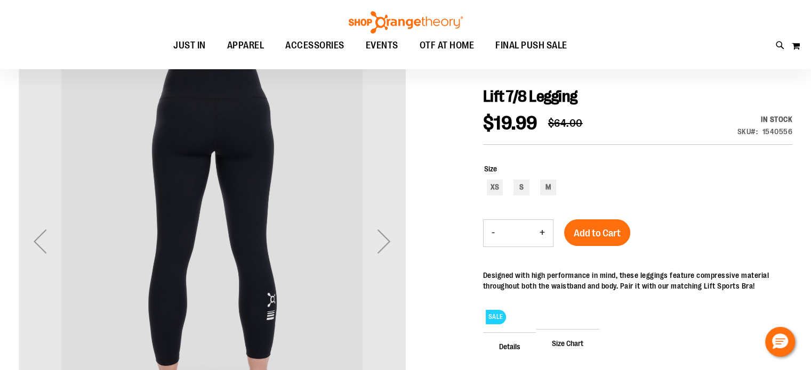
scroll to position [106, 0]
click at [390, 242] on div "Next" at bounding box center [383, 242] width 43 height 43
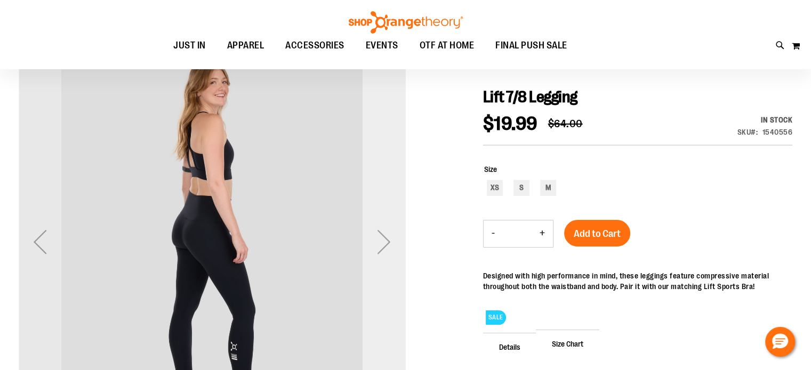
click at [389, 245] on div "Next" at bounding box center [383, 242] width 43 height 43
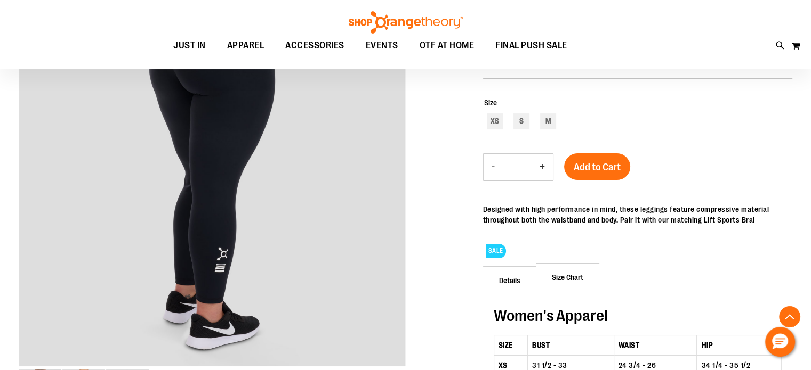
scroll to position [159, 0]
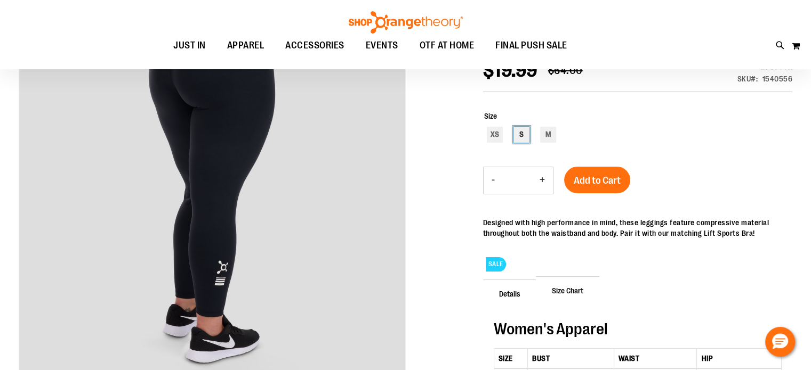
click at [521, 136] on div "S" at bounding box center [521, 135] width 16 height 16
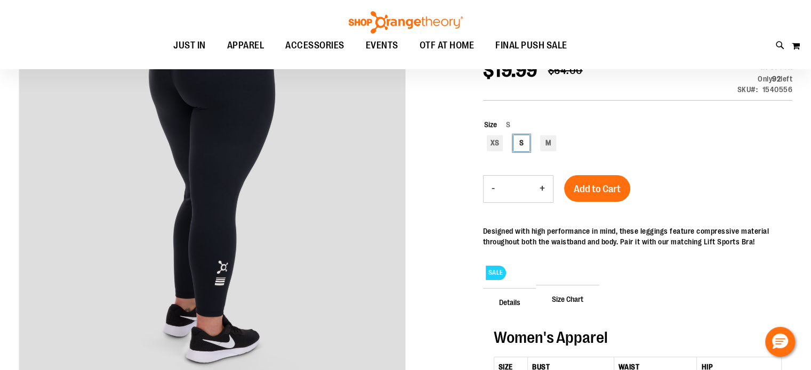
scroll to position [106, 0]
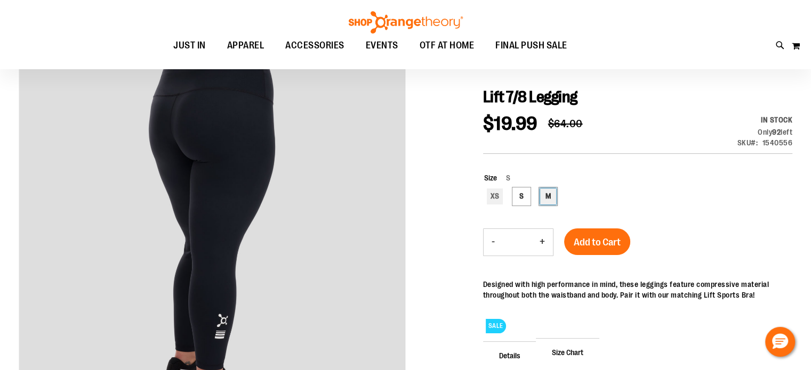
click at [542, 198] on div "M" at bounding box center [548, 197] width 16 height 16
type input "***"
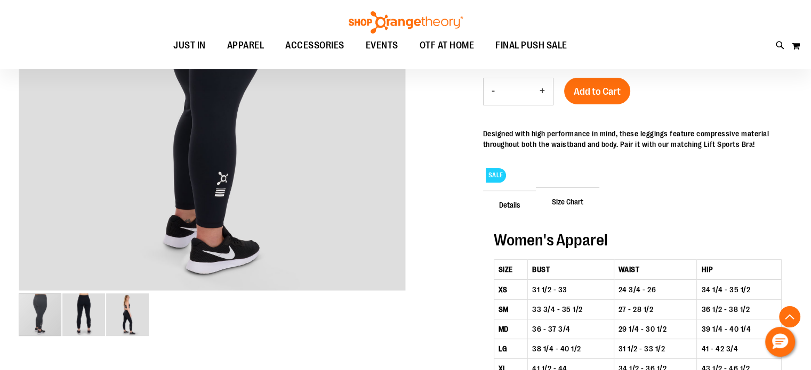
scroll to position [266, 0]
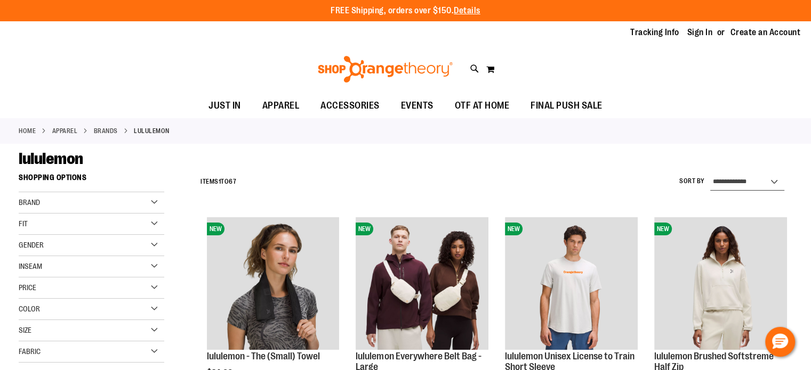
click at [749, 182] on select "**********" at bounding box center [747, 182] width 74 height 17
select select "*********"
click at [710, 174] on select "**********" at bounding box center [747, 182] width 74 height 17
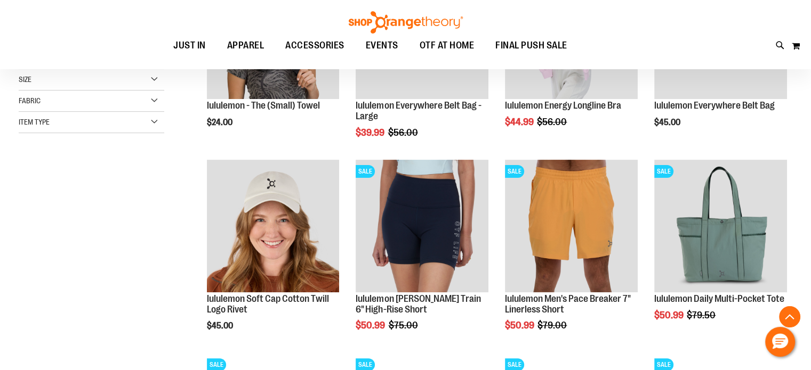
scroll to position [274, 0]
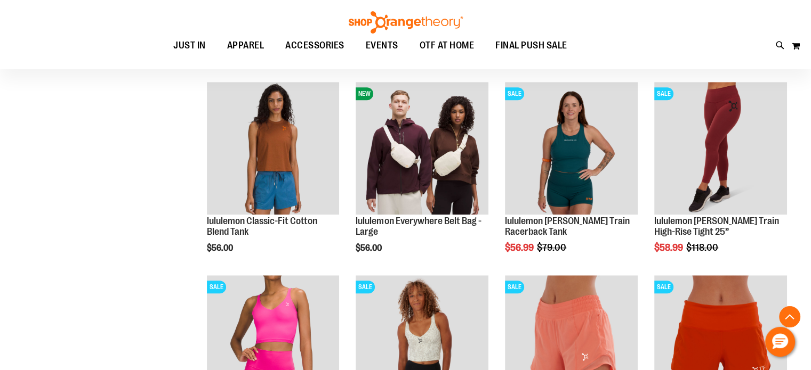
scroll to position [1020, 0]
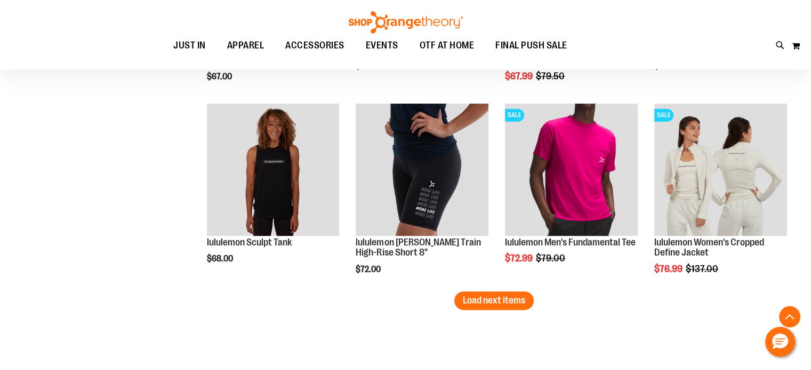
scroll to position [1713, 0]
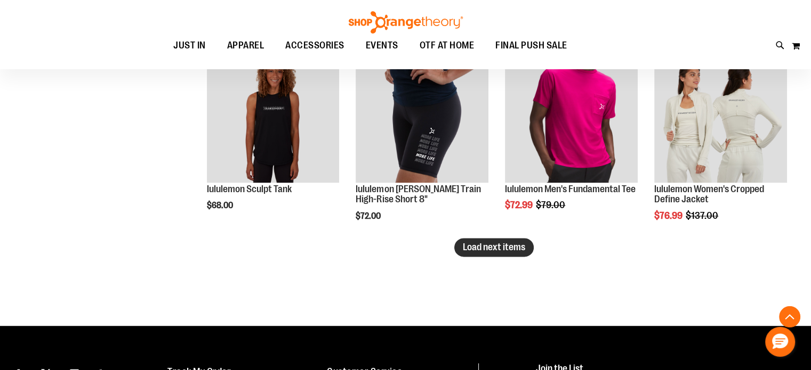
click at [466, 246] on span "Load next items" at bounding box center [494, 247] width 62 height 11
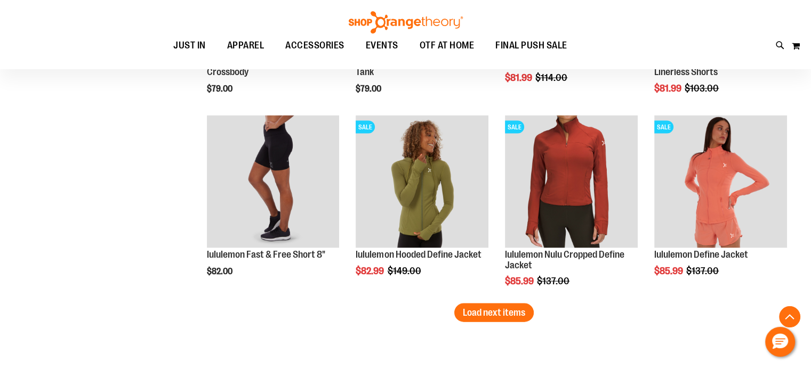
scroll to position [2246, 0]
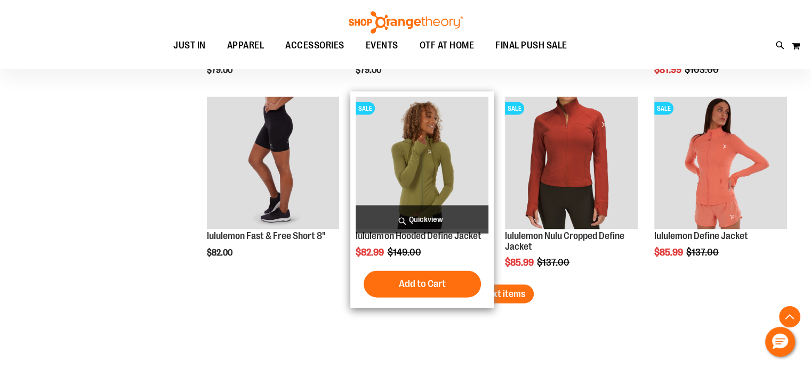
drag, startPoint x: 462, startPoint y: 297, endPoint x: 467, endPoint y: 279, distance: 18.7
click at [463, 297] on span "Load next items" at bounding box center [494, 294] width 62 height 11
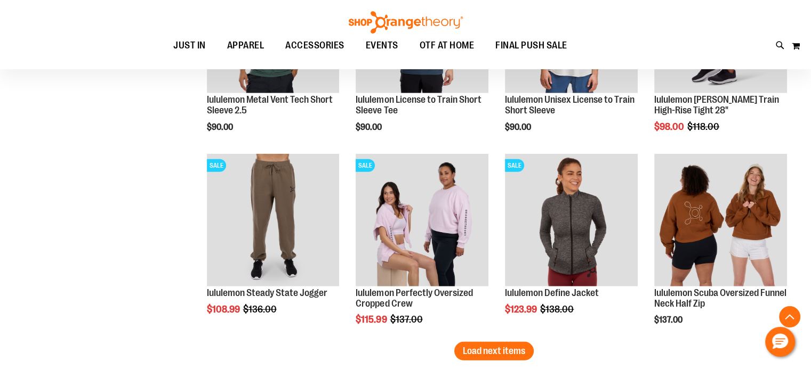
scroll to position [2832, 0]
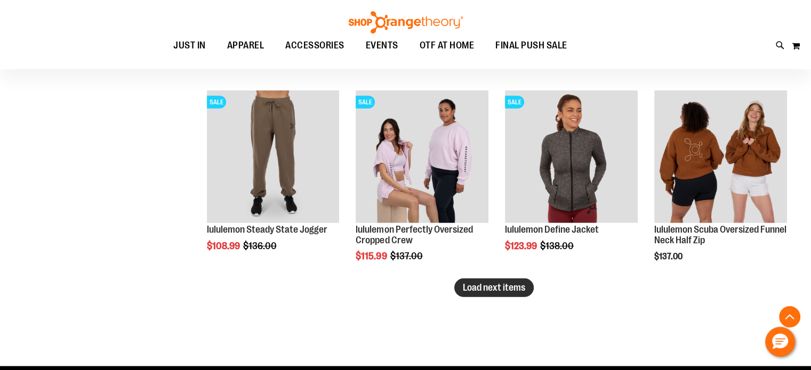
click at [499, 290] on span "Load next items" at bounding box center [494, 287] width 62 height 11
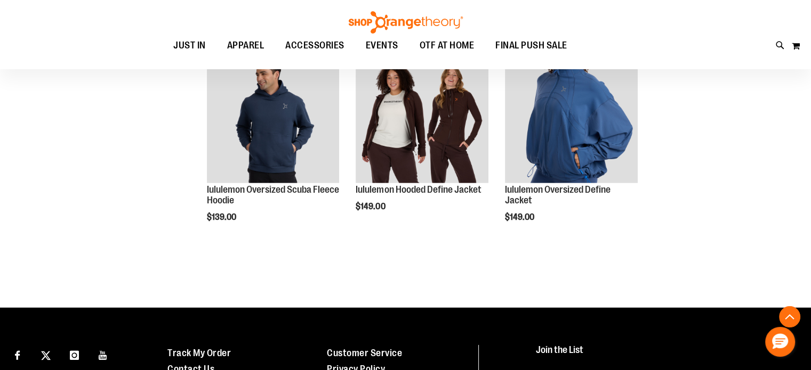
scroll to position [3205, 0]
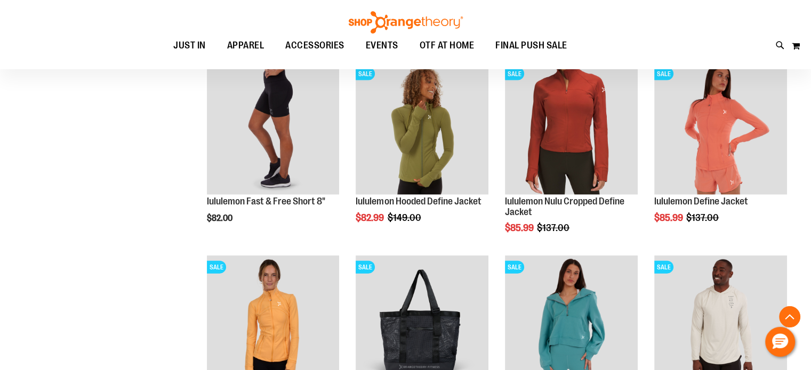
scroll to position [2193, 0]
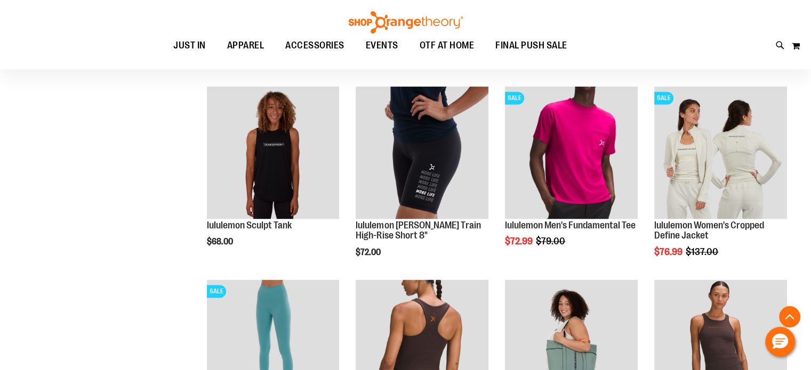
scroll to position [1660, 0]
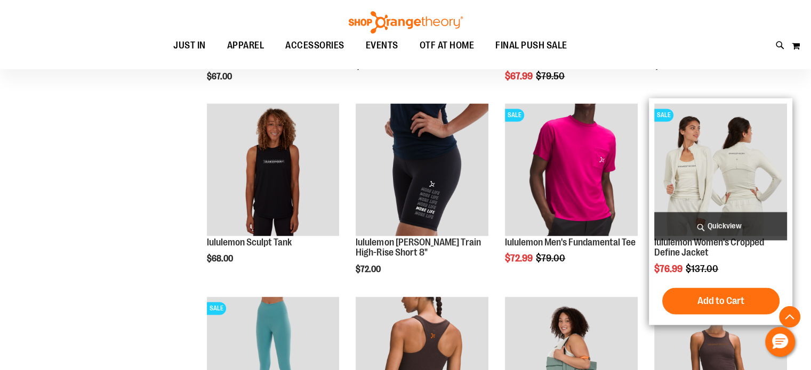
click at [682, 141] on img "product" at bounding box center [720, 169] width 133 height 133
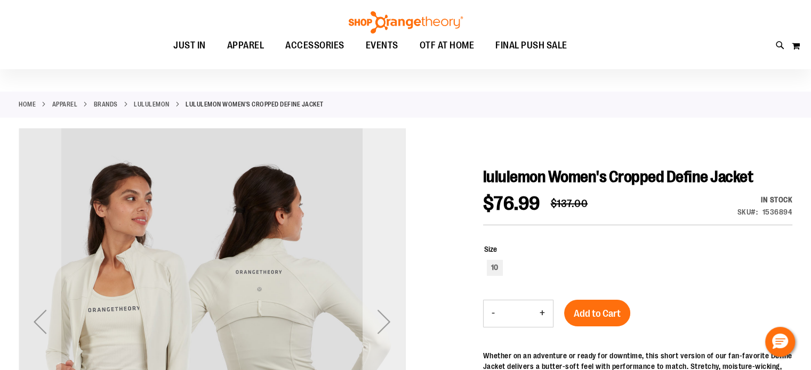
scroll to position [106, 0]
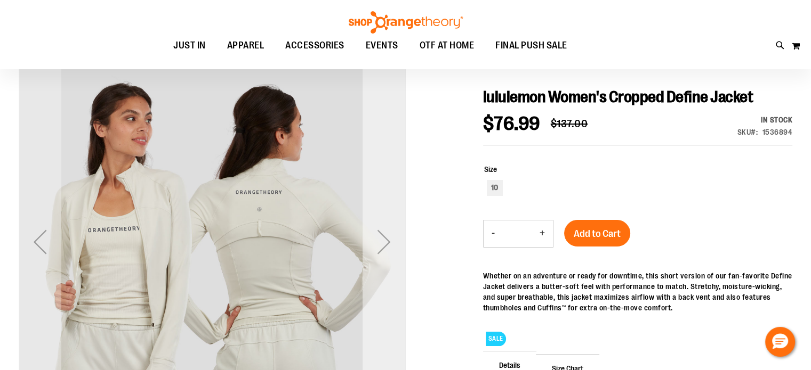
click at [387, 238] on div "Next" at bounding box center [383, 242] width 43 height 43
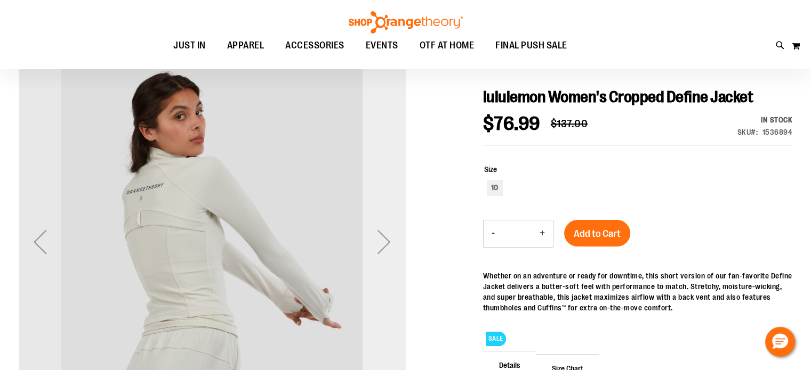
click at [387, 242] on div "Next" at bounding box center [383, 242] width 43 height 43
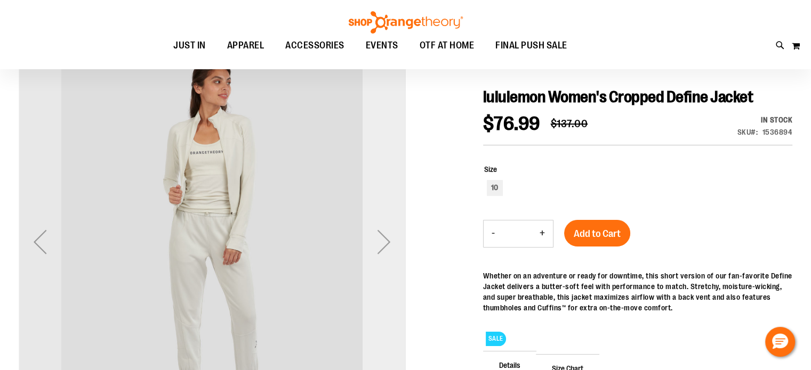
click at [387, 242] on div "Next" at bounding box center [383, 242] width 43 height 43
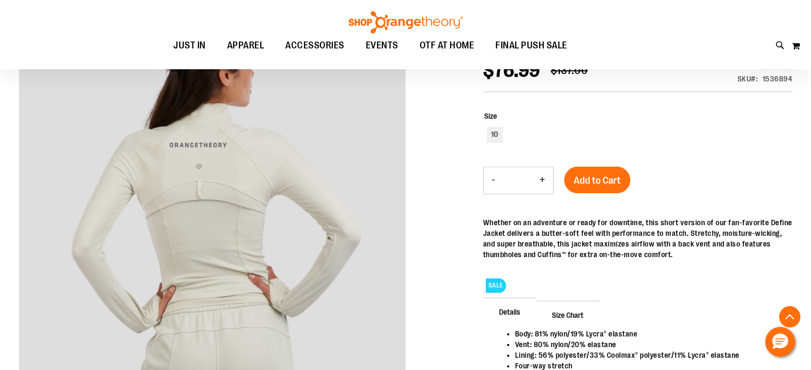
scroll to position [213, 0]
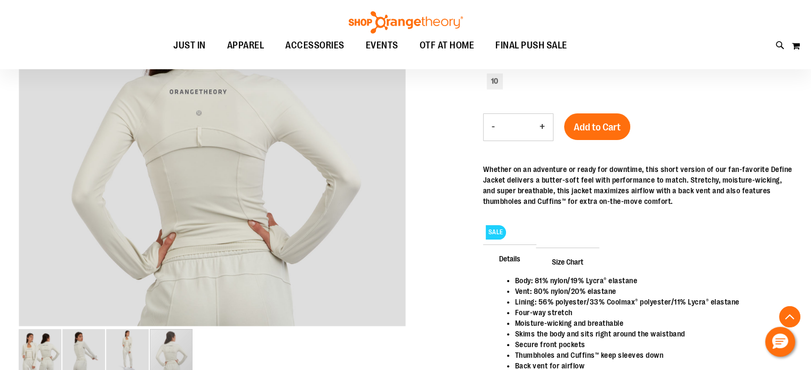
click at [577, 265] on span "Size Chart" at bounding box center [567, 262] width 63 height 28
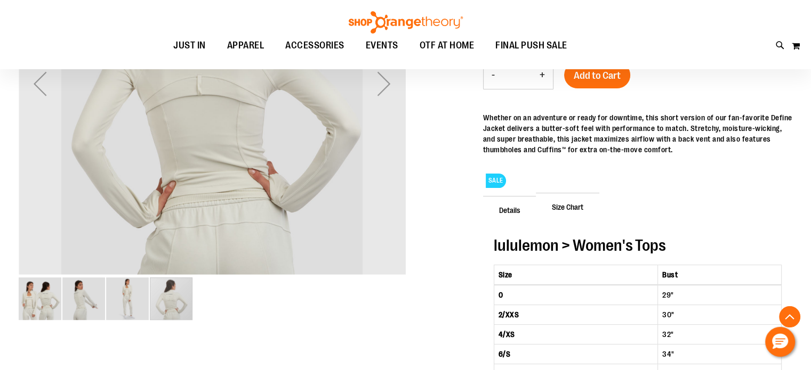
scroll to position [266, 0]
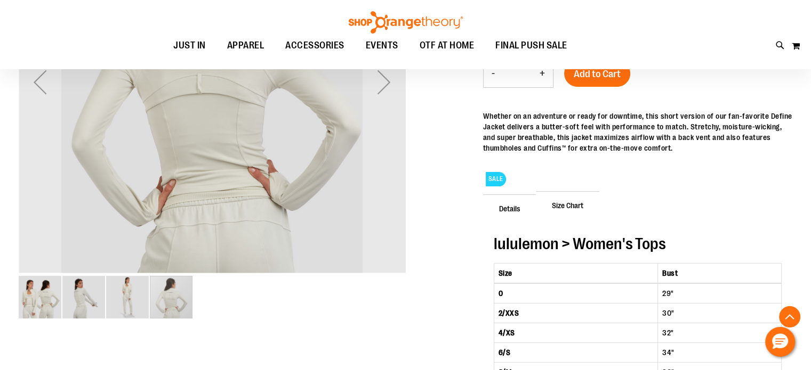
click at [45, 301] on img "image 1 of 4" at bounding box center [40, 297] width 43 height 43
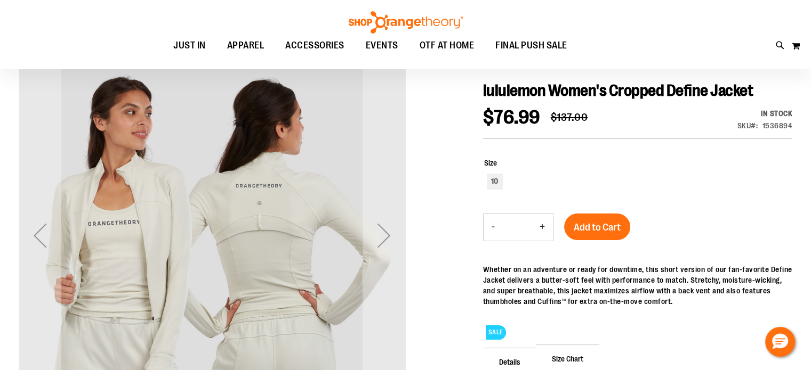
scroll to position [106, 0]
